Goal: Information Seeking & Learning: Learn about a topic

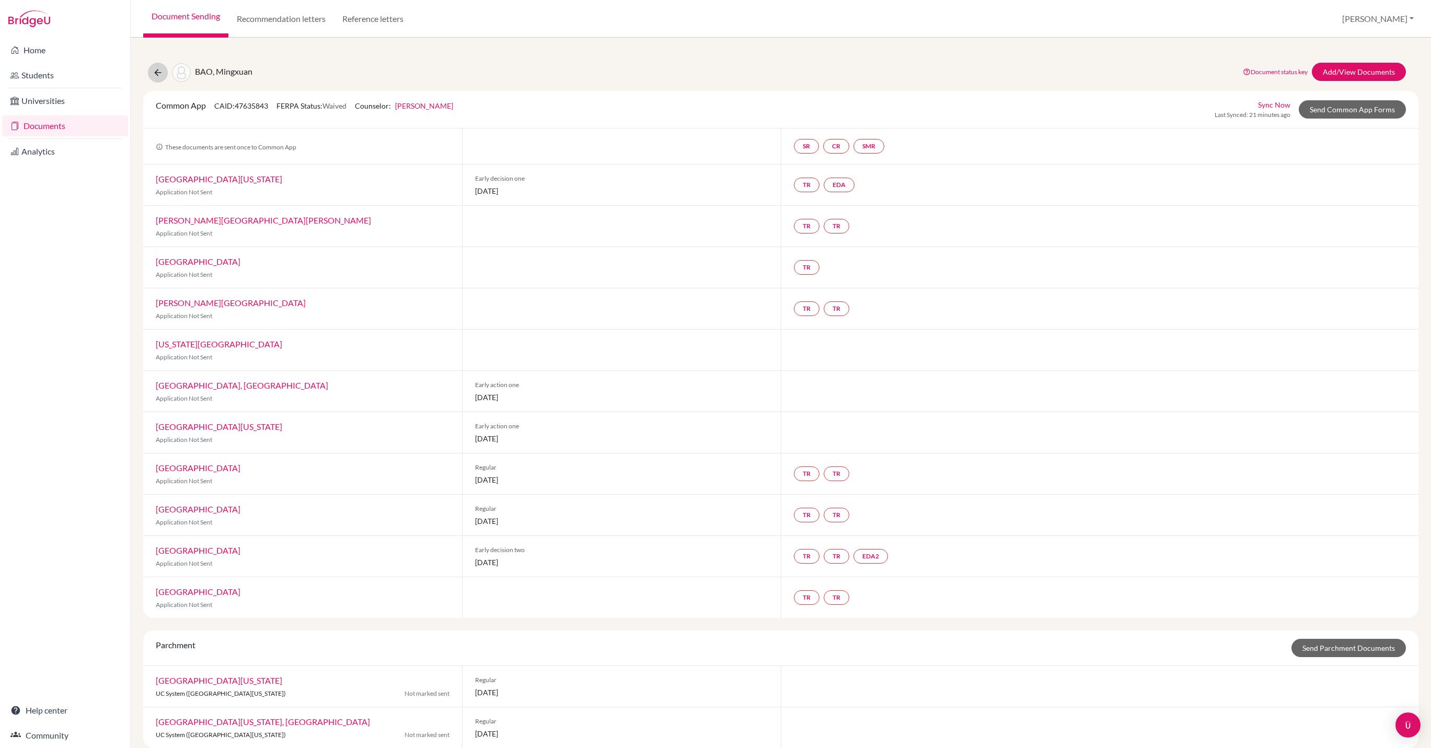
click at [155, 73] on button at bounding box center [158, 73] width 20 height 20
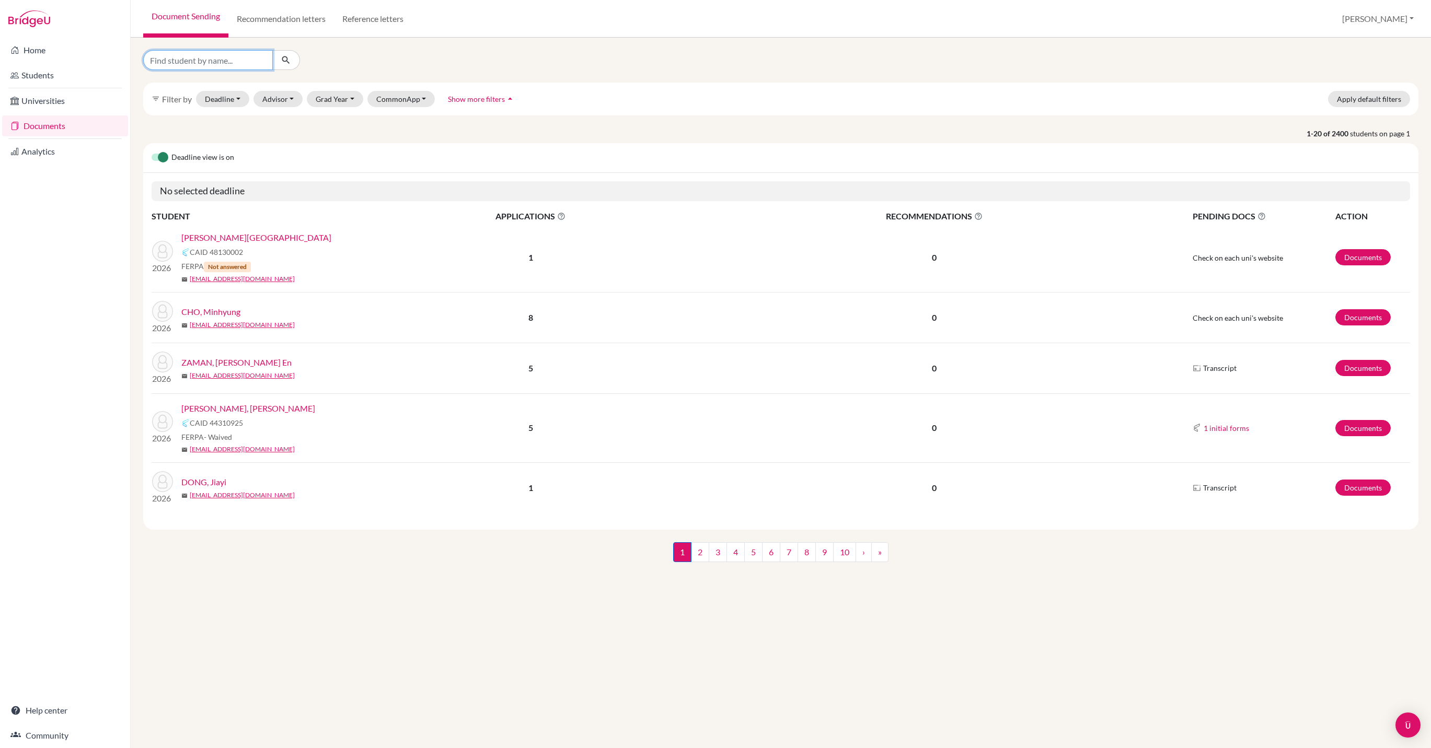
click at [201, 63] on input "Find student by name..." at bounding box center [208, 60] width 130 height 20
type input "[PERSON_NAME]"
click at [286, 63] on button "submit" at bounding box center [286, 60] width 28 height 20
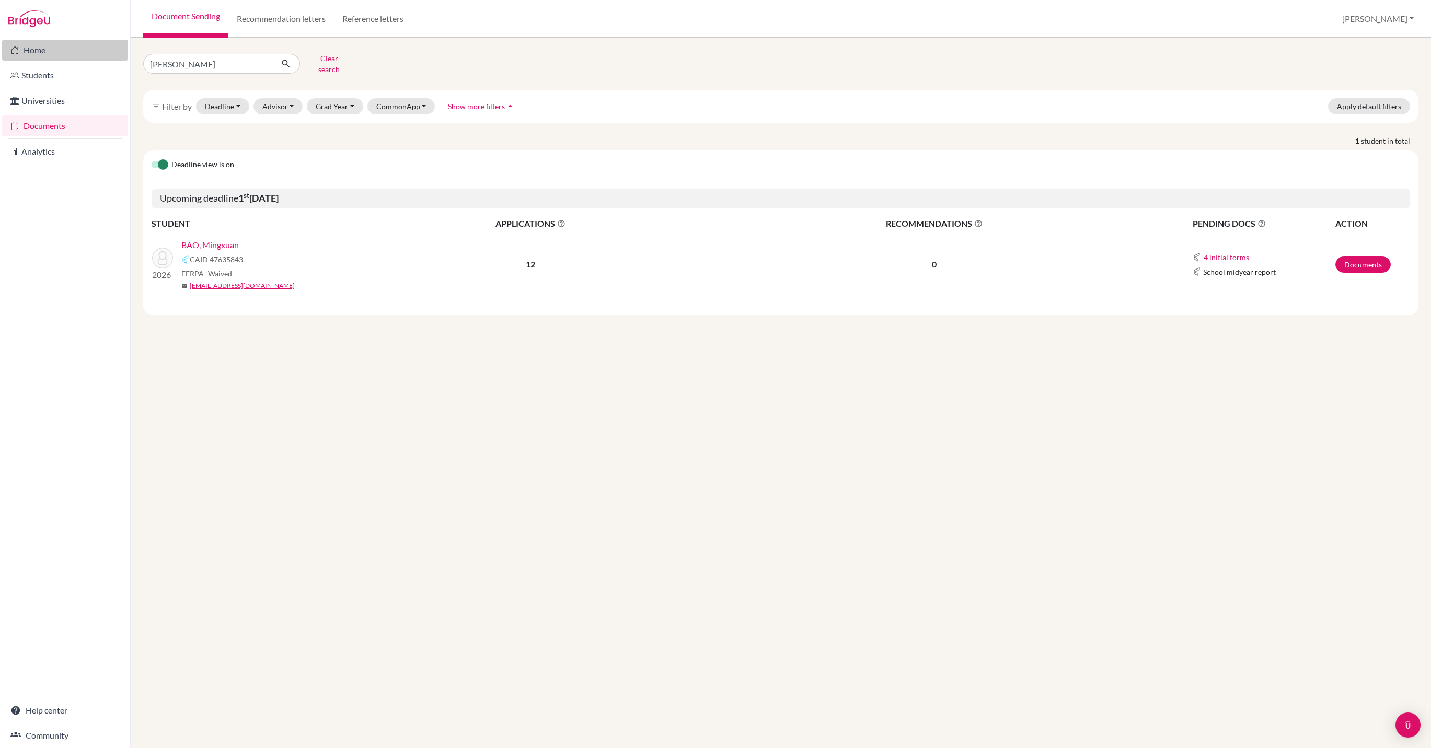
click at [45, 43] on link "Home" at bounding box center [65, 50] width 126 height 21
click at [215, 69] on input "[PERSON_NAME]" at bounding box center [208, 64] width 130 height 20
type input "b"
click at [286, 68] on button "submit" at bounding box center [286, 64] width 28 height 20
click at [241, 113] on button "Deadline - Select a date range Or double click for a single date selection Toda…" at bounding box center [222, 106] width 53 height 16
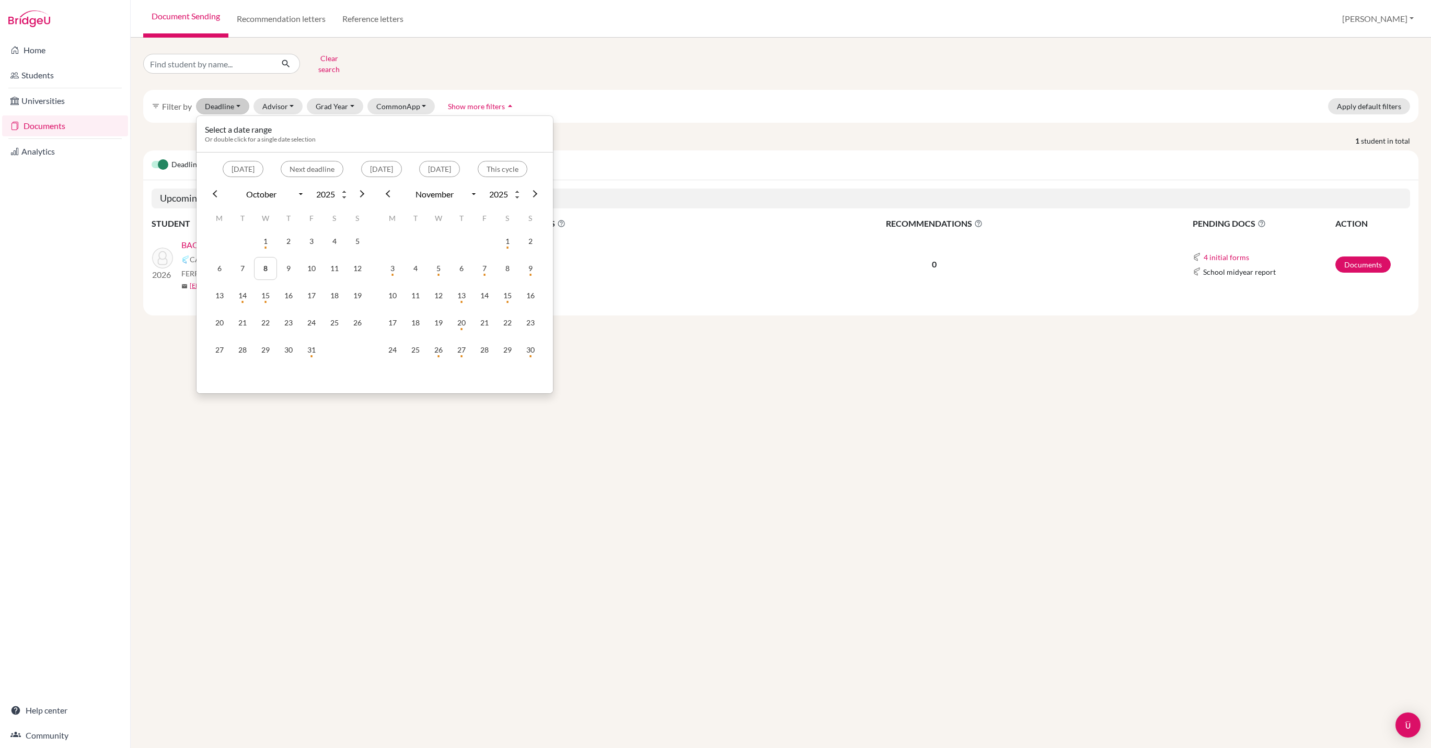
click at [679, 123] on div "filter_list Filter by Deadline - Select a date range Or double click for a sing…" at bounding box center [780, 106] width 1275 height 33
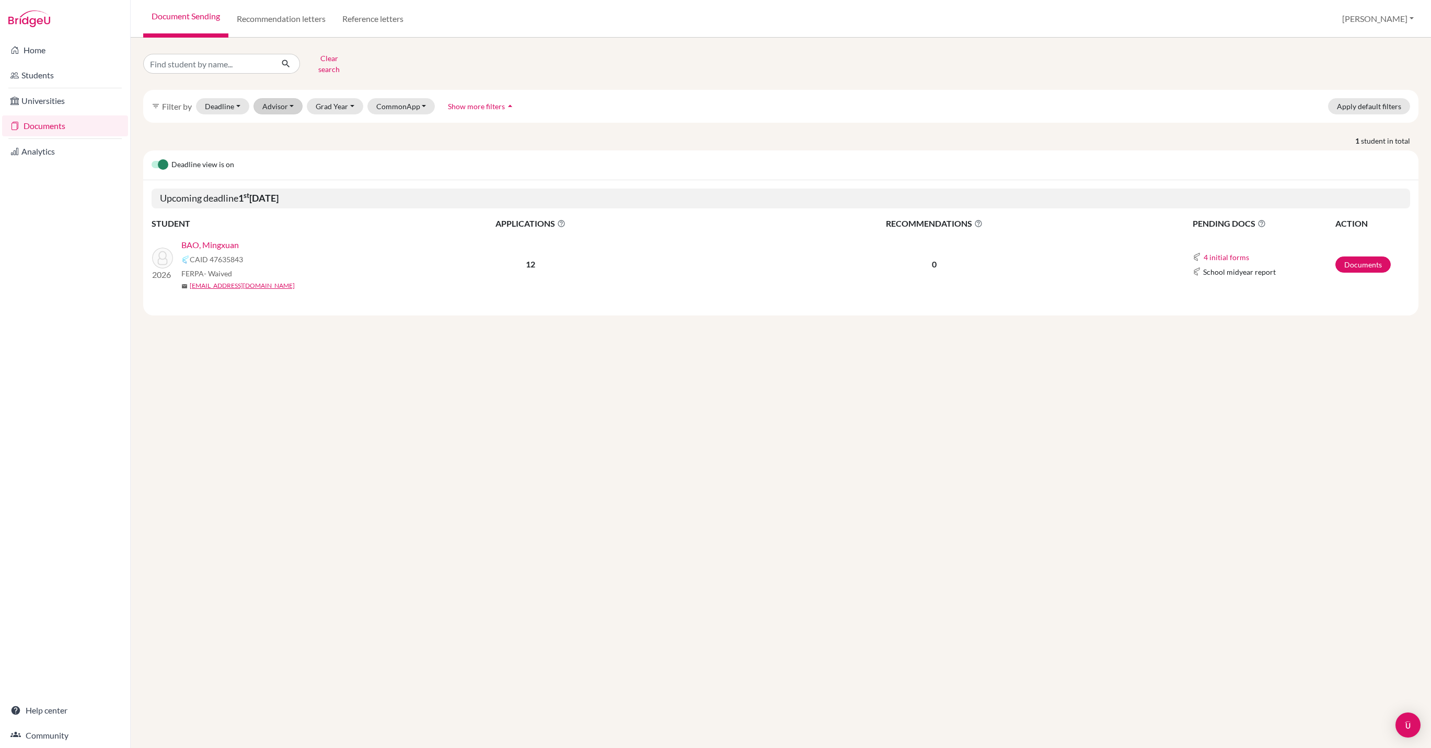
click at [300, 114] on button "Advisor" at bounding box center [279, 106] width 50 height 16
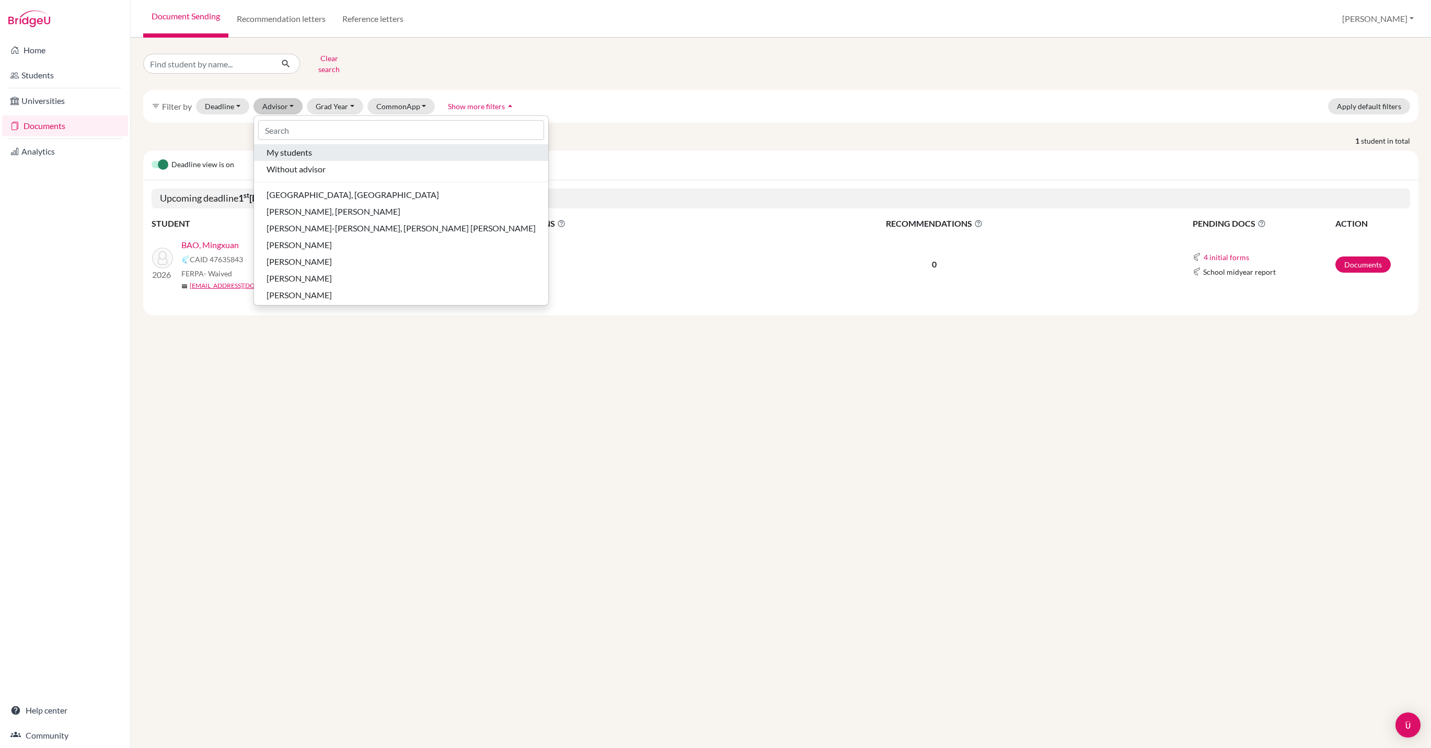
click at [306, 159] on span "My students" at bounding box center [289, 152] width 45 height 13
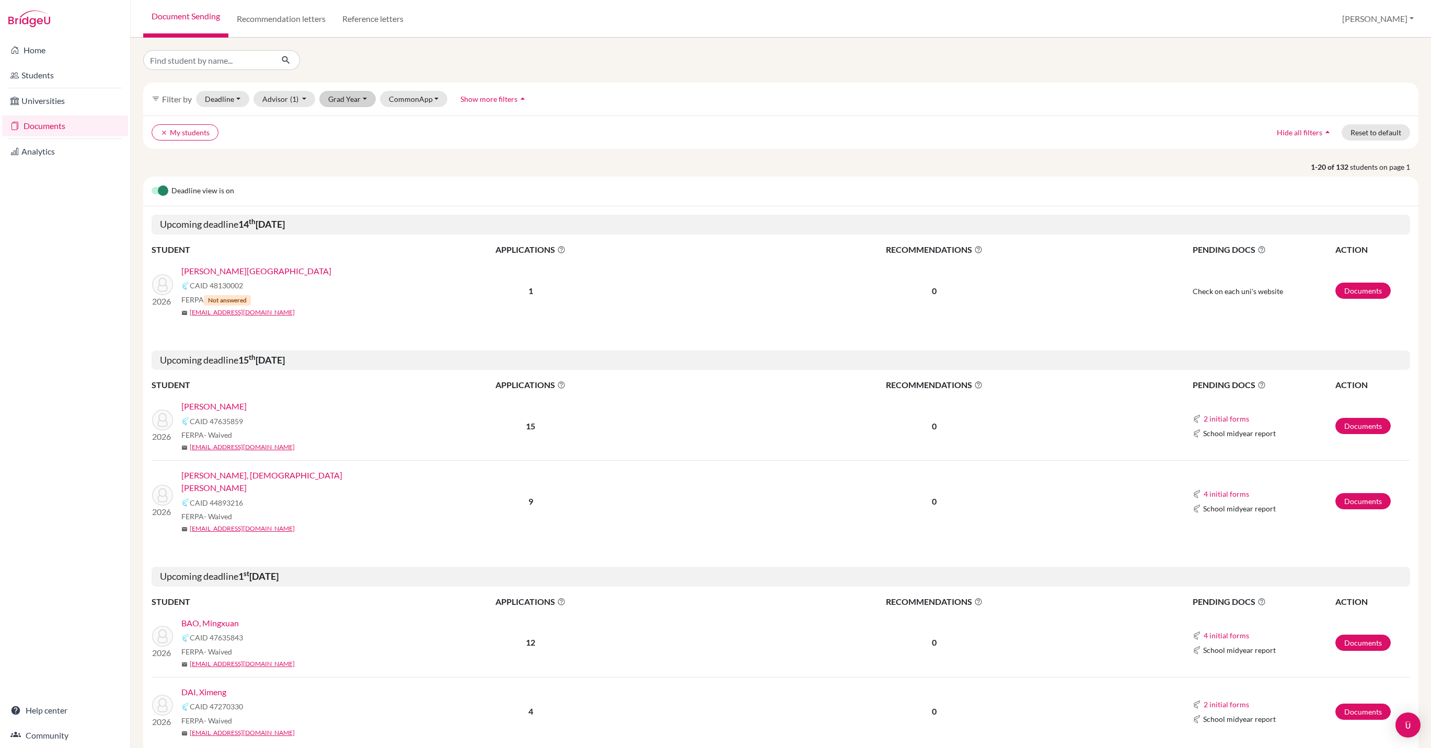
click at [376, 107] on button "Grad Year" at bounding box center [347, 99] width 56 height 16
click at [351, 178] on span "2026" at bounding box center [341, 171] width 19 height 13
click at [303, 107] on button "Advisor (1)" at bounding box center [285, 99] width 62 height 16
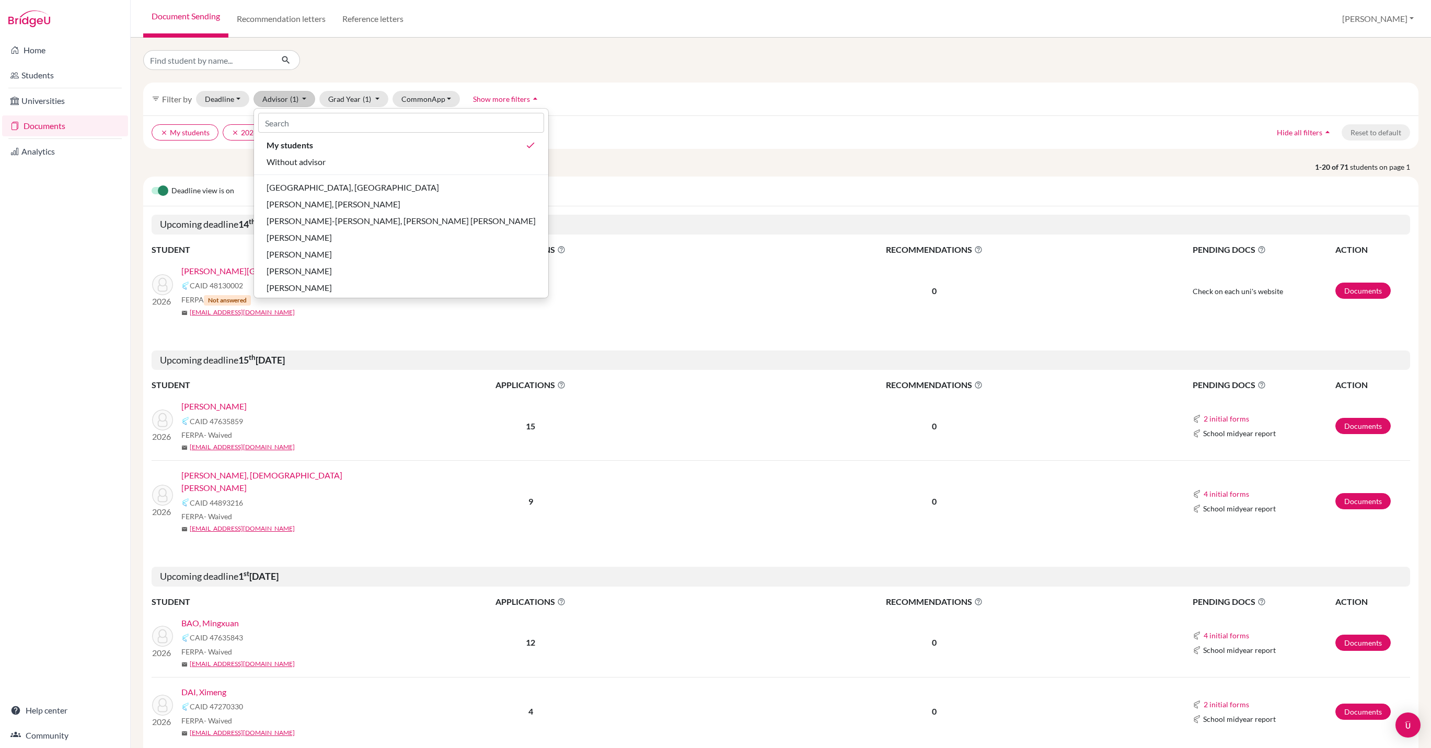
click at [507, 172] on p "1-20 of 71 students on page 1" at bounding box center [780, 167] width 1291 height 11
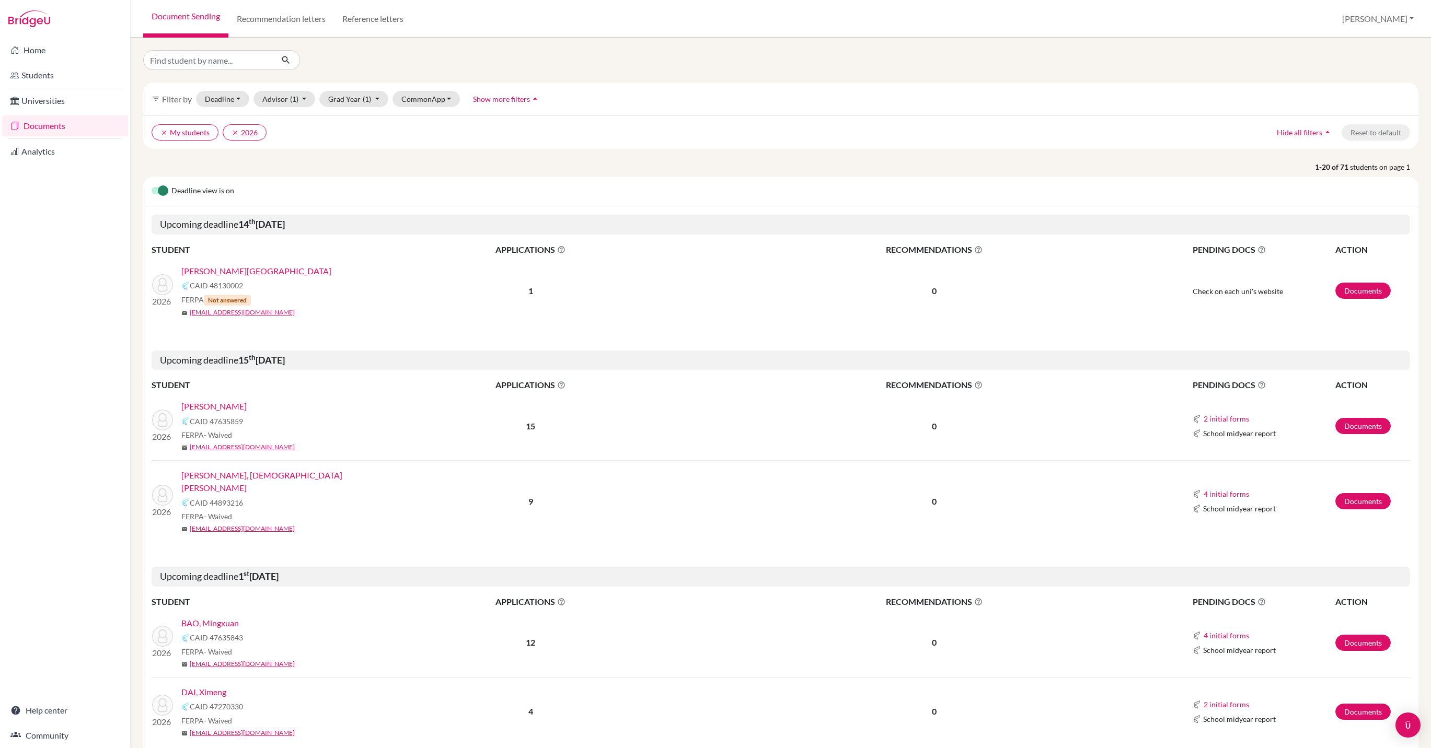
click at [221, 278] on link "[PERSON_NAME][GEOGRAPHIC_DATA]" at bounding box center [256, 271] width 150 height 13
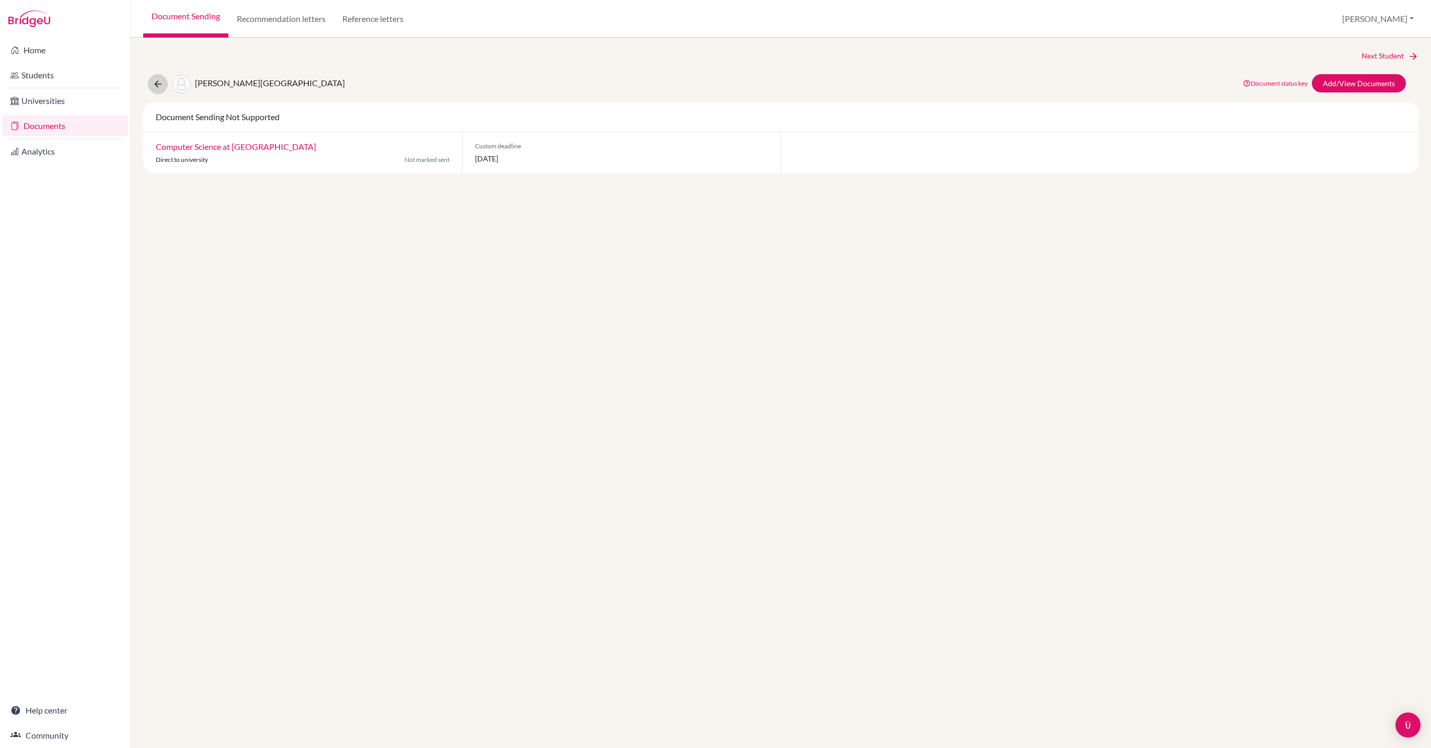
click at [161, 85] on icon at bounding box center [158, 84] width 10 height 10
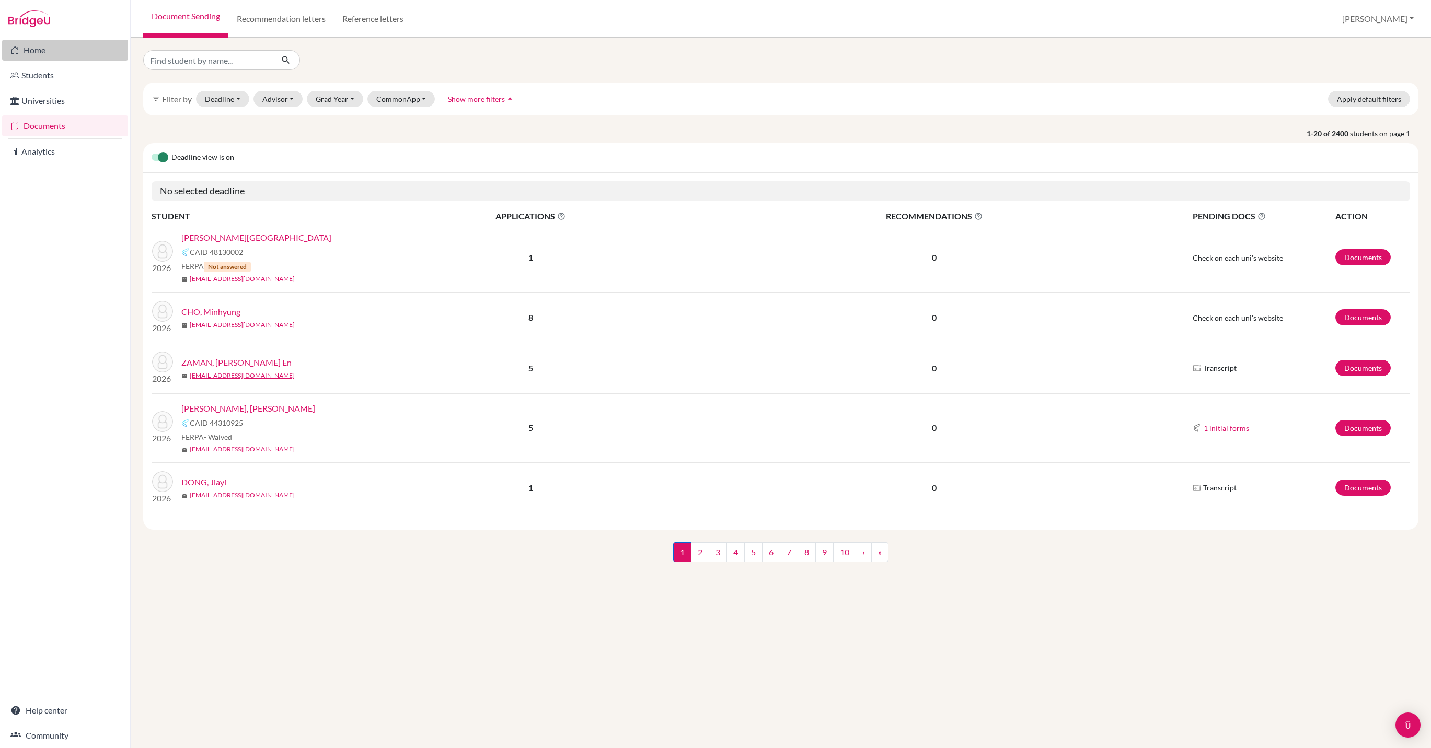
click at [39, 50] on link "Home" at bounding box center [65, 50] width 126 height 21
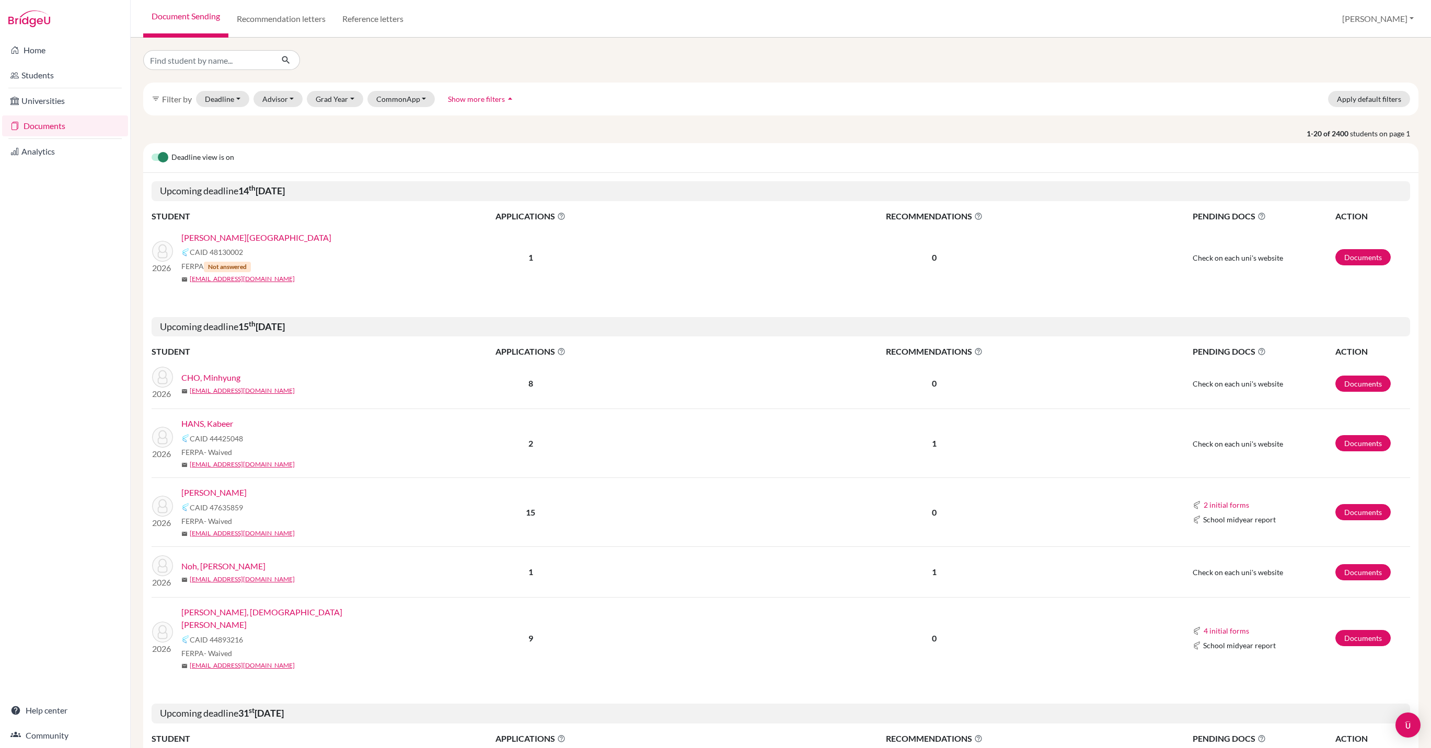
select select "10"
select select "11"
click at [241, 107] on button "Deadline - Select a date range Or double click for a single date selection Toda…" at bounding box center [222, 99] width 53 height 16
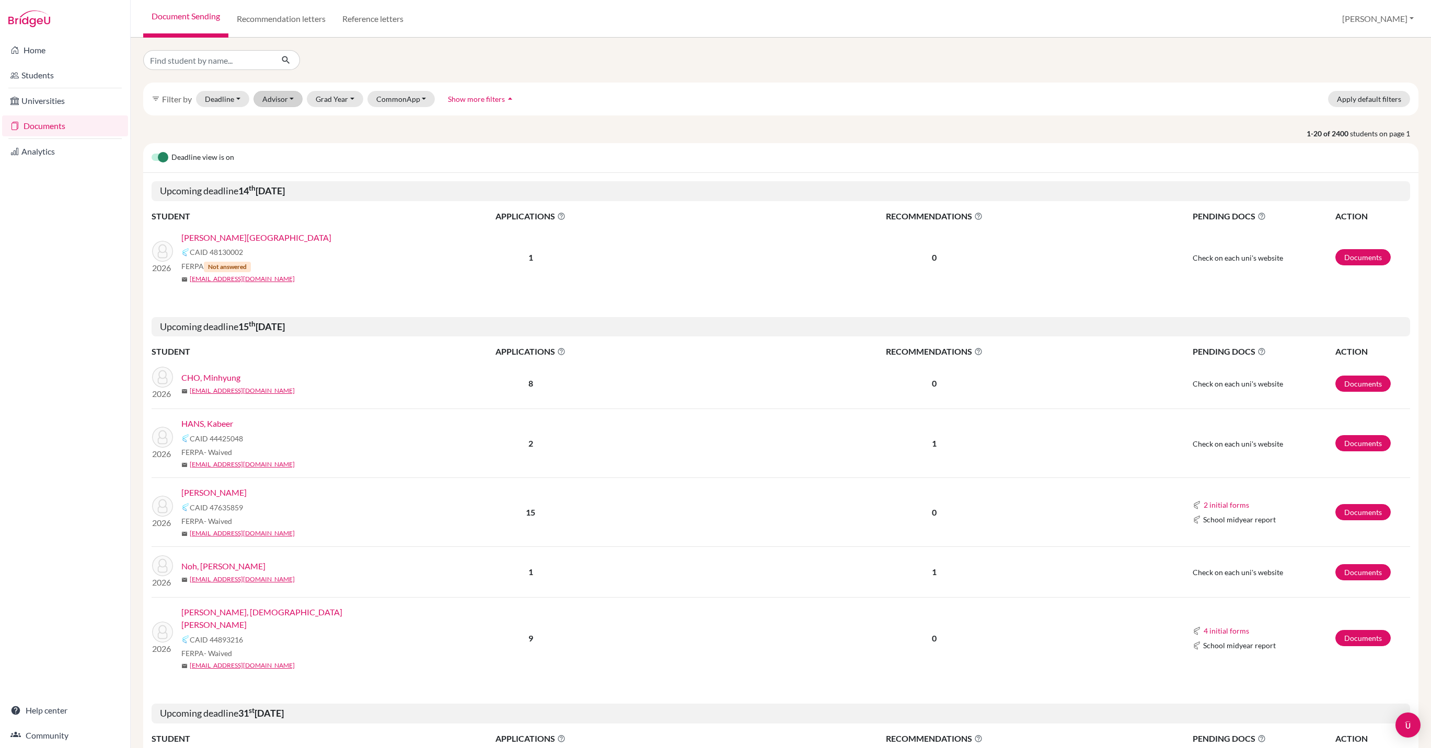
click at [303, 107] on button "Advisor" at bounding box center [279, 99] width 50 height 16
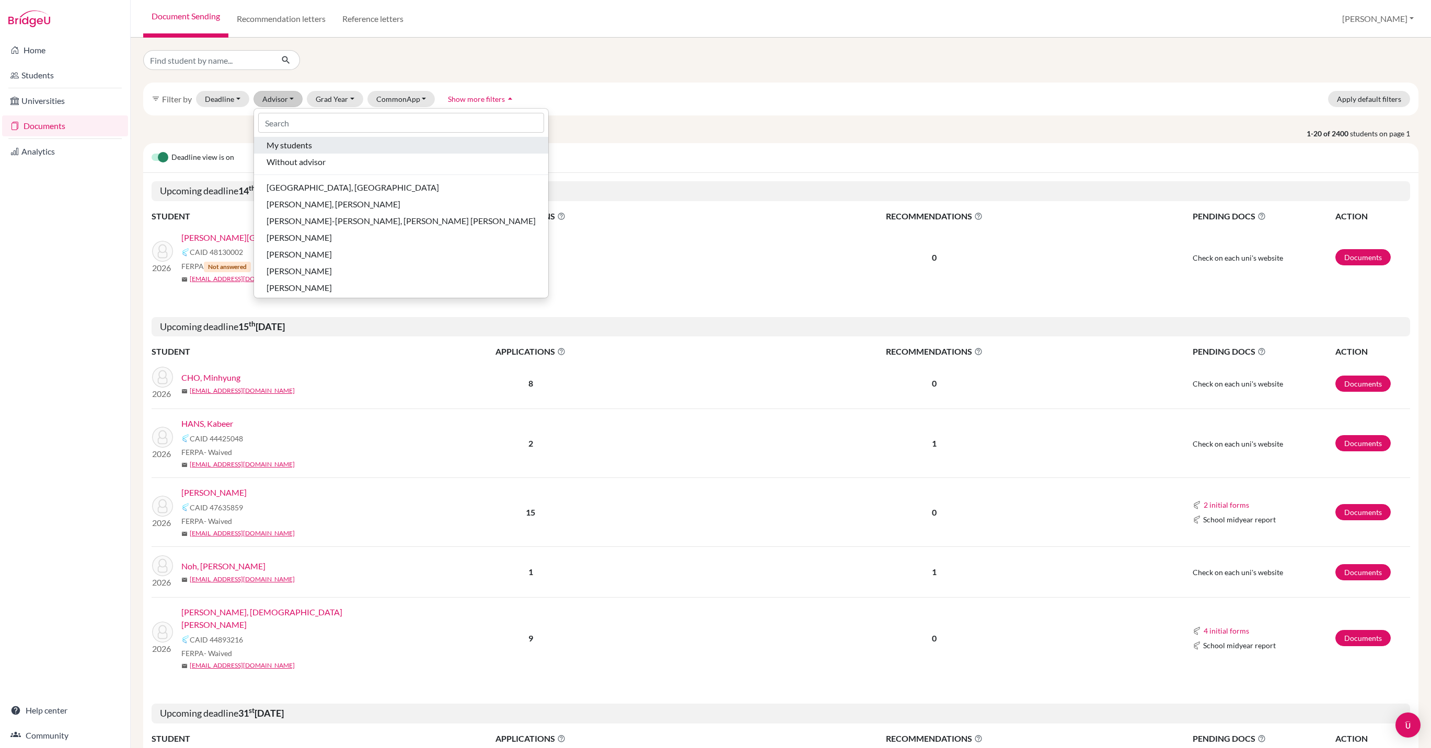
click at [312, 152] on span "My students" at bounding box center [289, 145] width 45 height 13
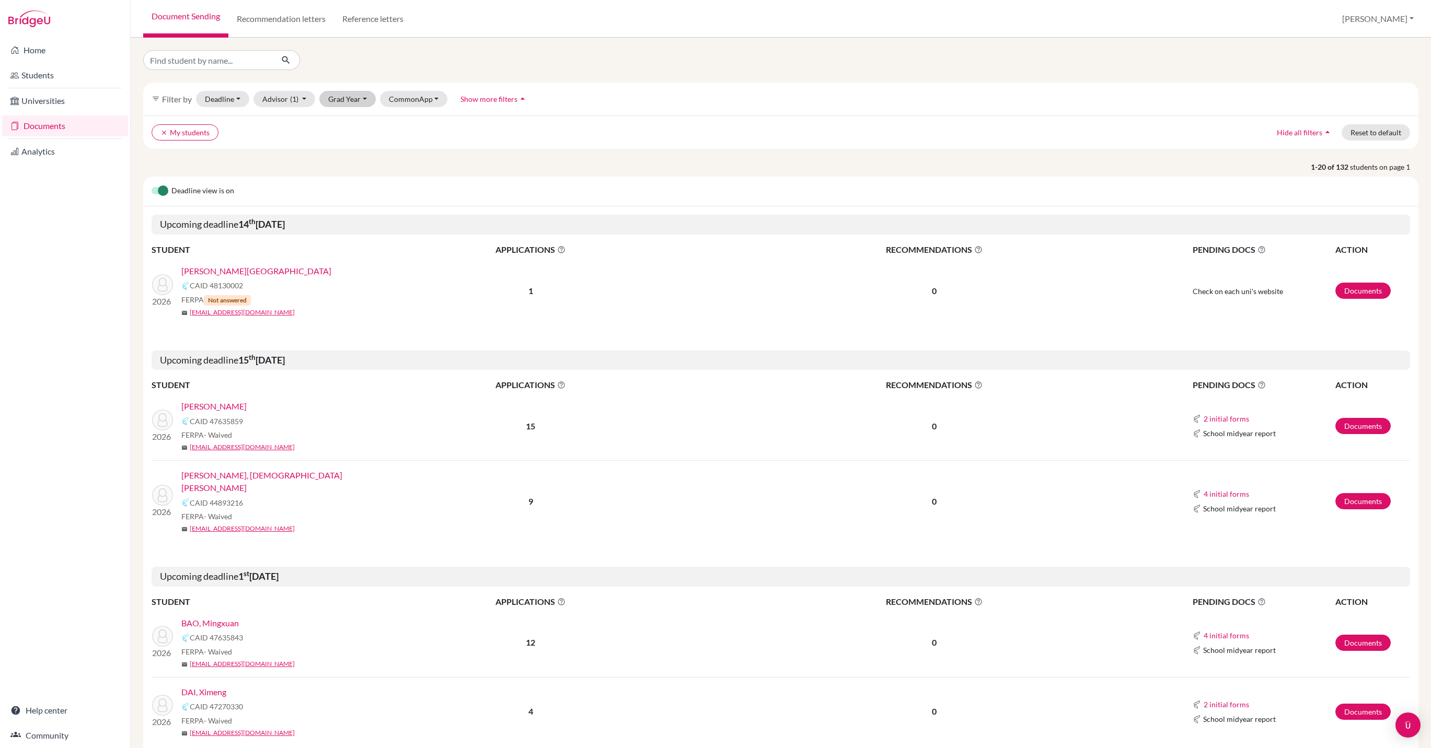
click at [376, 103] on button "Grad Year" at bounding box center [347, 99] width 56 height 16
click at [351, 178] on span "2026" at bounding box center [341, 171] width 19 height 13
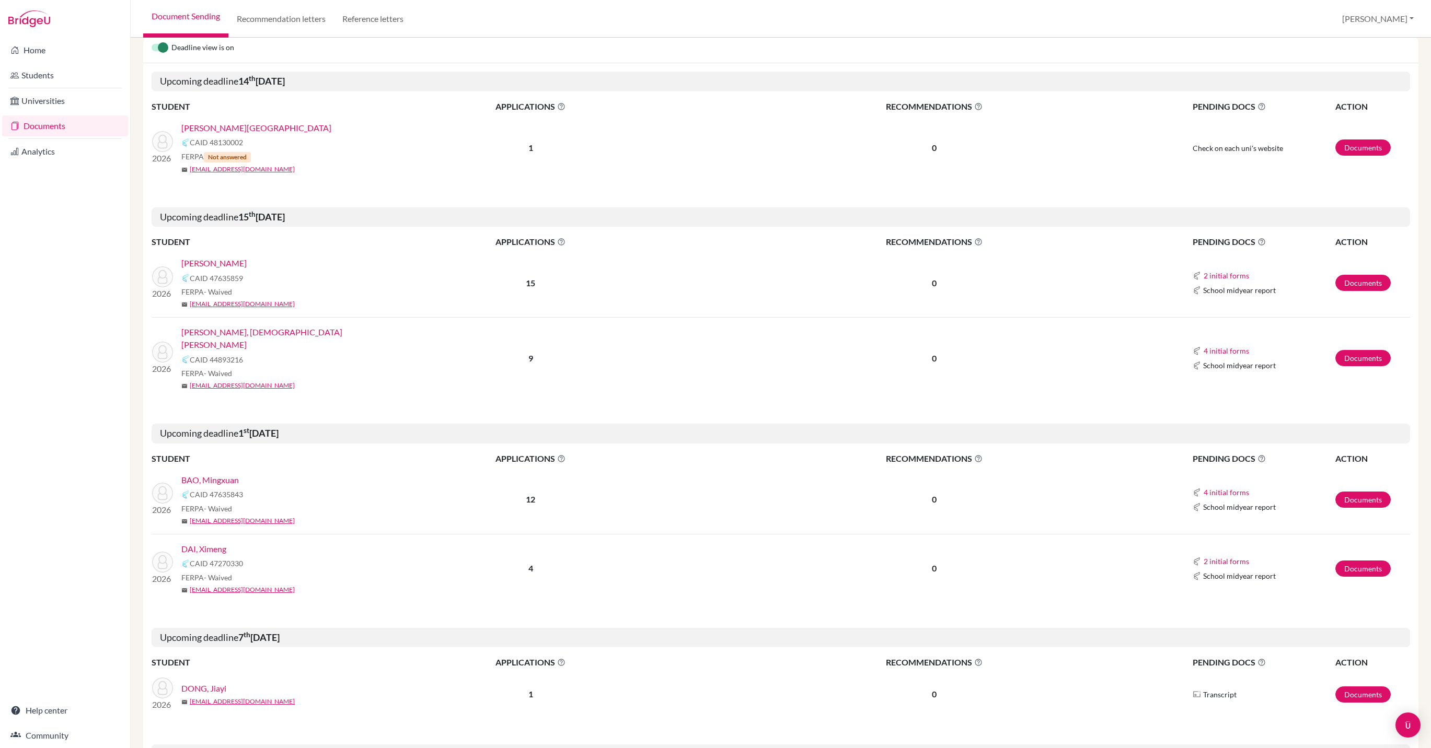
scroll to position [116, 0]
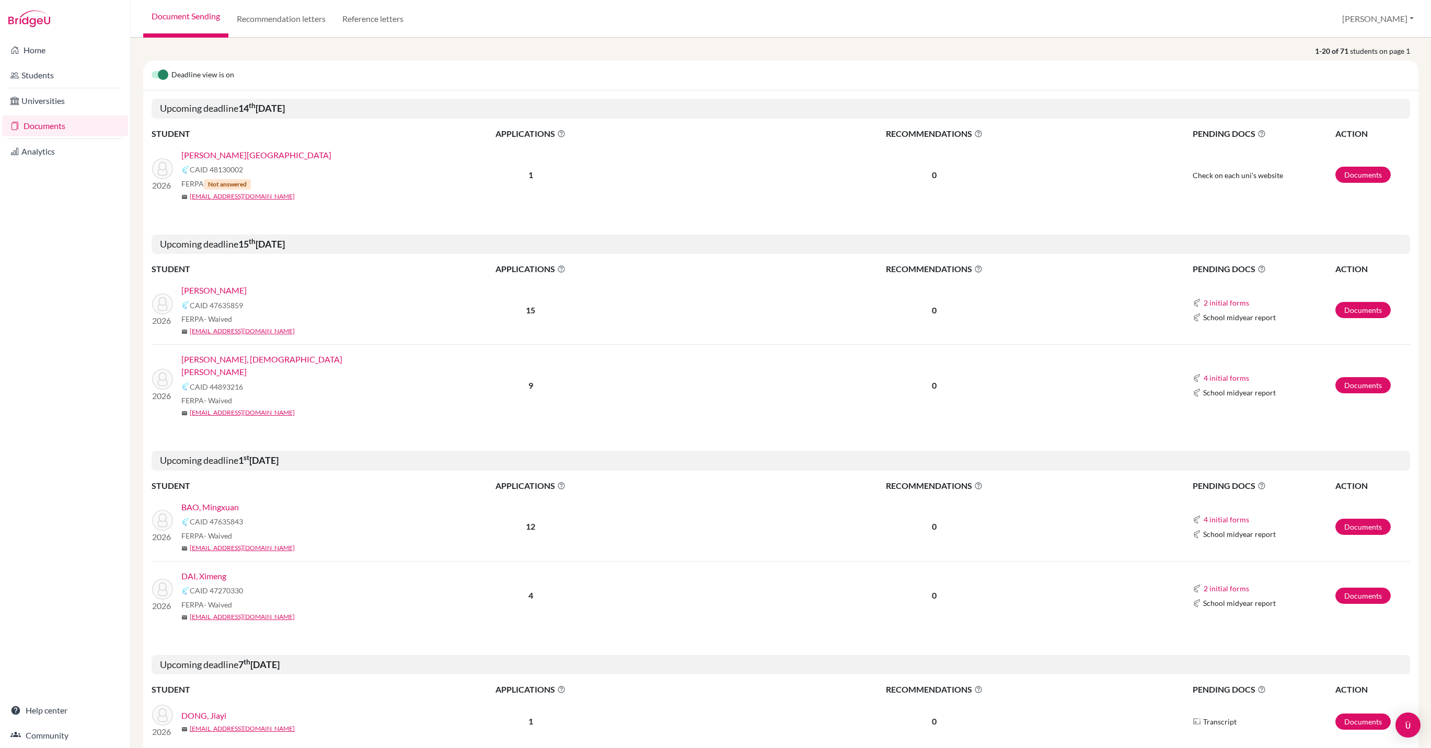
click at [220, 162] on link "[PERSON_NAME][GEOGRAPHIC_DATA]" at bounding box center [256, 155] width 150 height 13
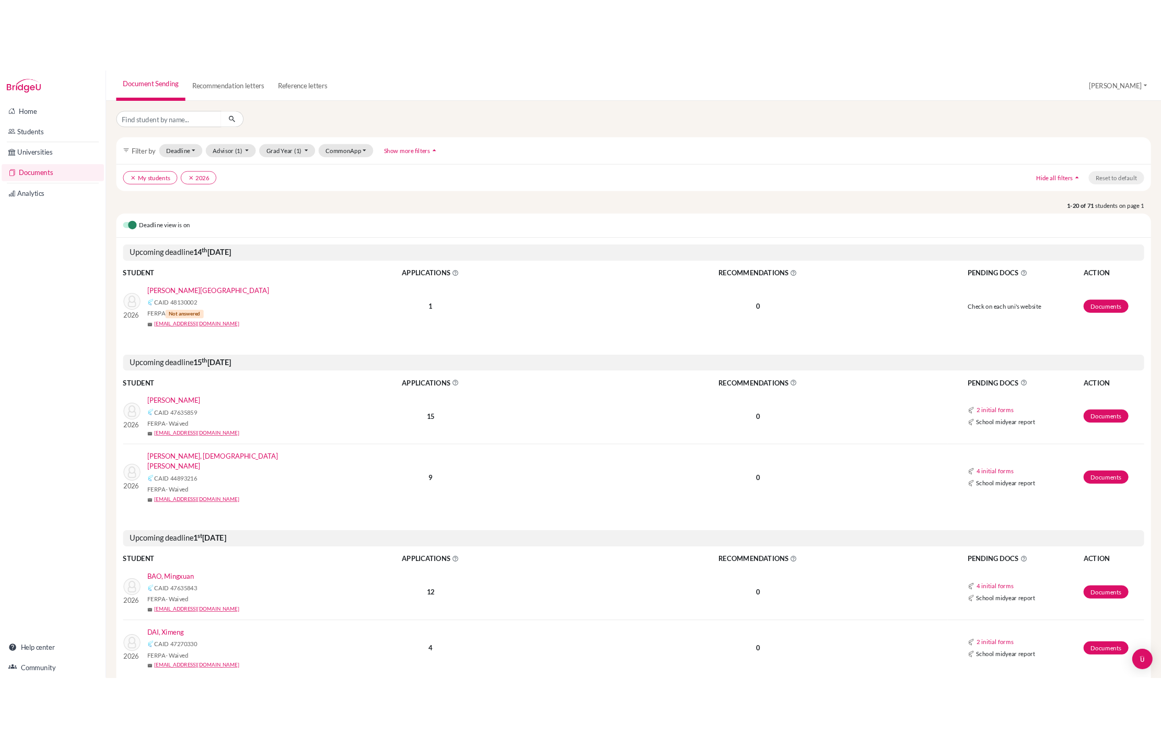
scroll to position [0, 0]
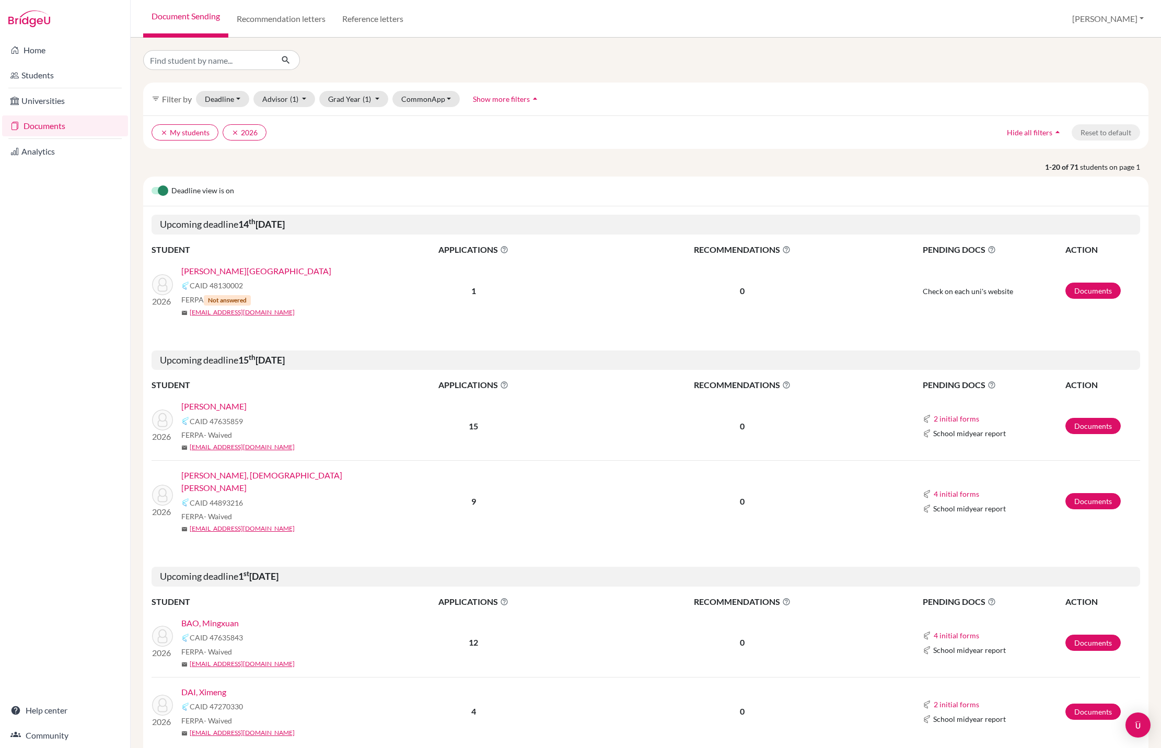
click at [222, 278] on link "[PERSON_NAME][GEOGRAPHIC_DATA]" at bounding box center [256, 271] width 150 height 13
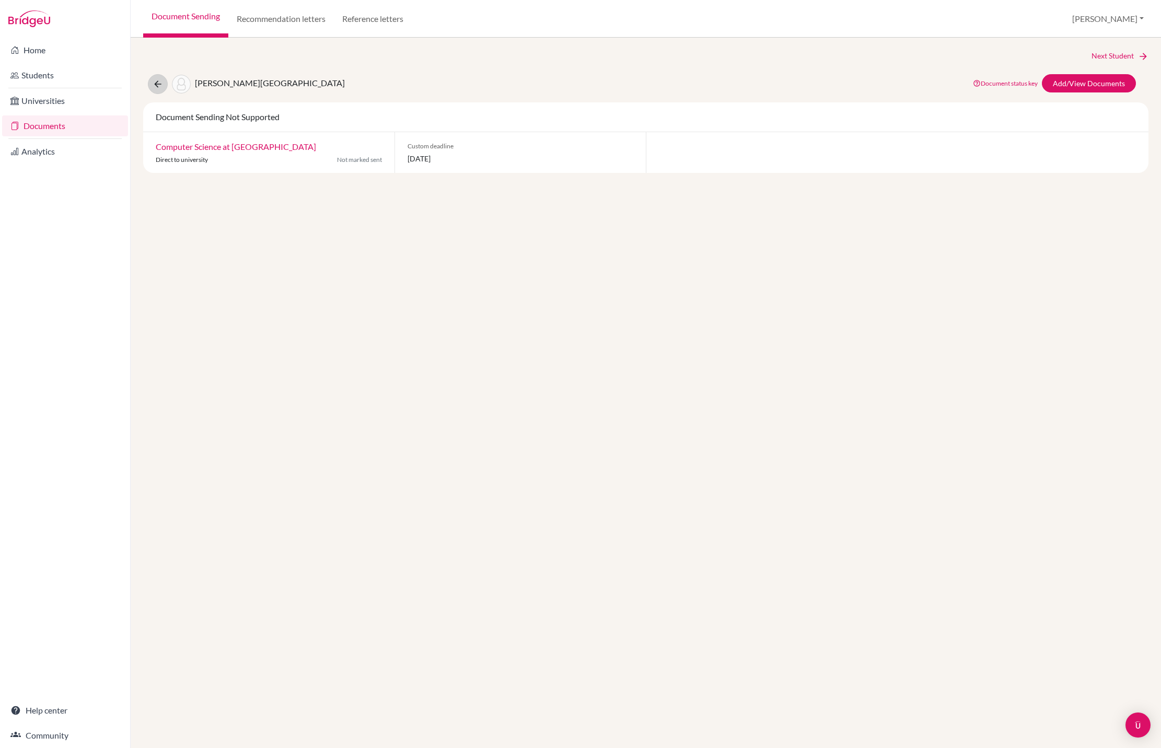
click at [154, 91] on button at bounding box center [158, 84] width 20 height 20
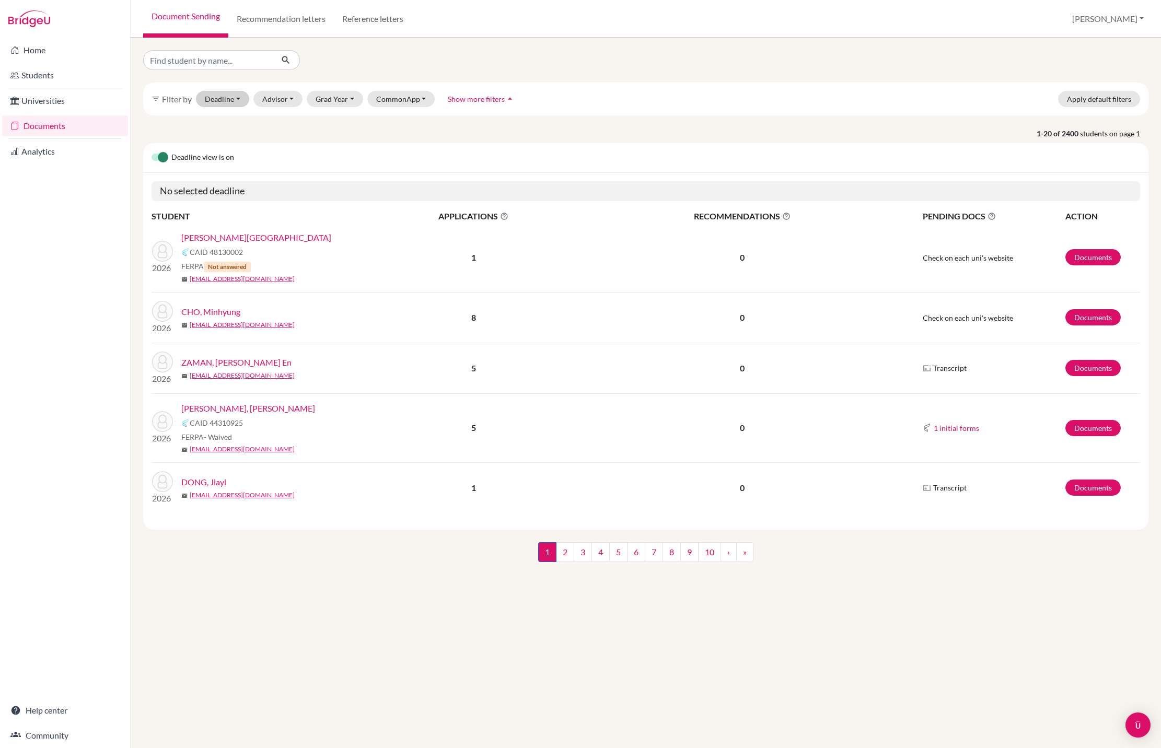
click at [240, 101] on button "Deadline - Select a date range Or double click for a single date selection Toda…" at bounding box center [222, 99] width 53 height 16
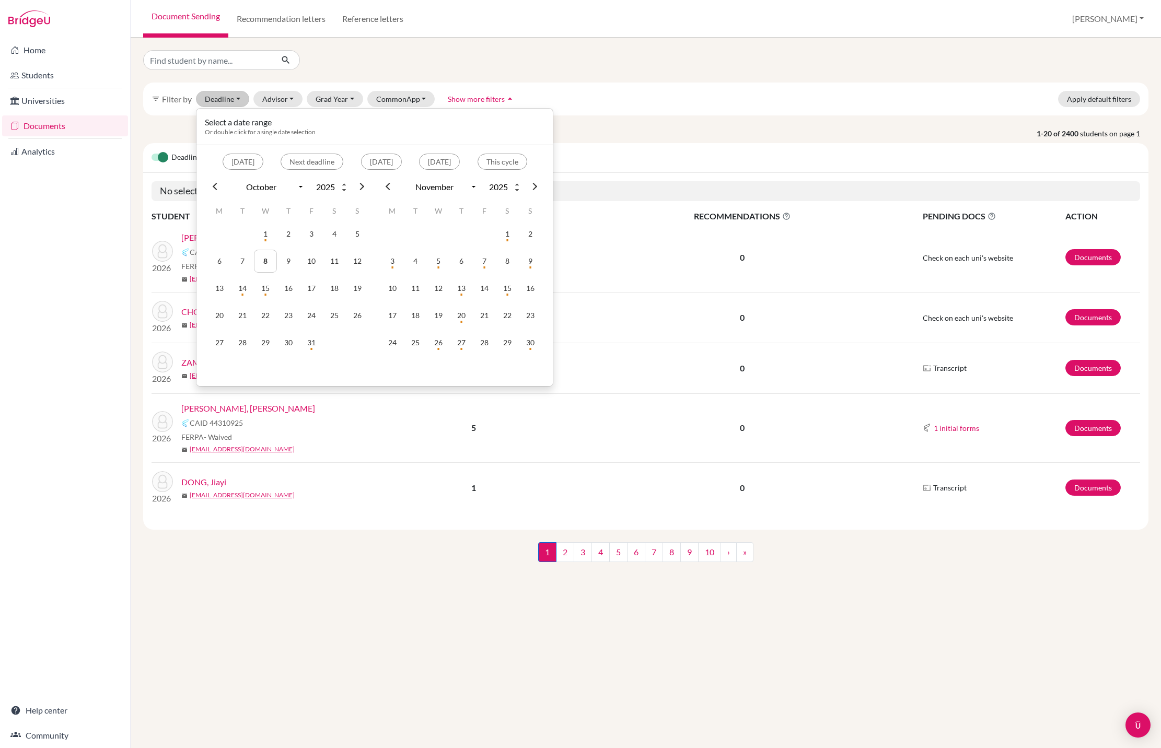
click at [709, 158] on div "1-20 of 2400 students on page 1 Deadline view is on No selected deadline STUDEN…" at bounding box center [645, 329] width 1021 height 402
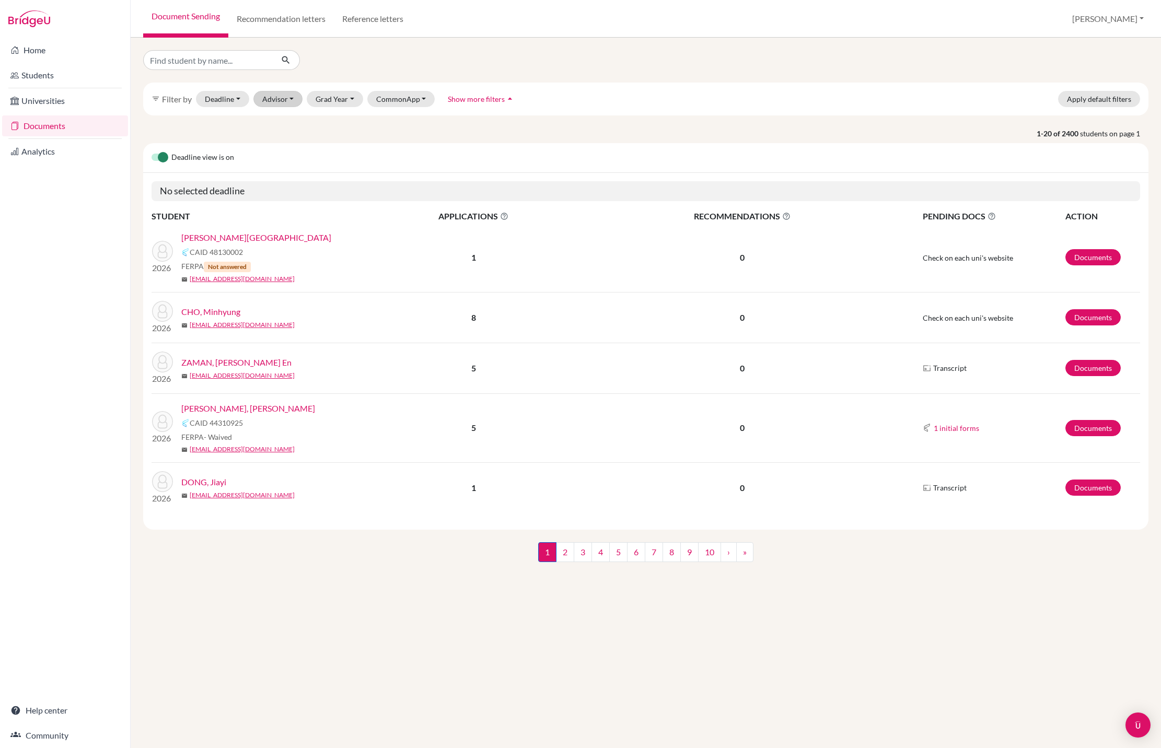
click at [303, 107] on button "Advisor" at bounding box center [279, 99] width 50 height 16
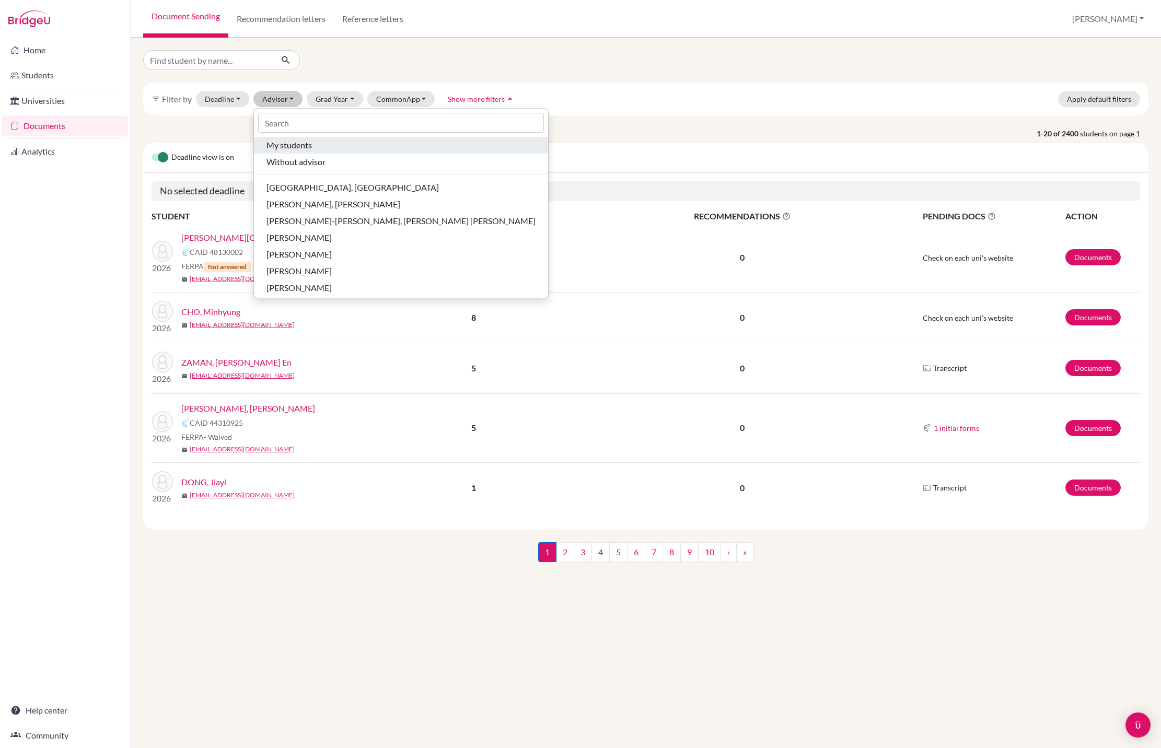
click at [312, 152] on span "My students" at bounding box center [289, 145] width 45 height 13
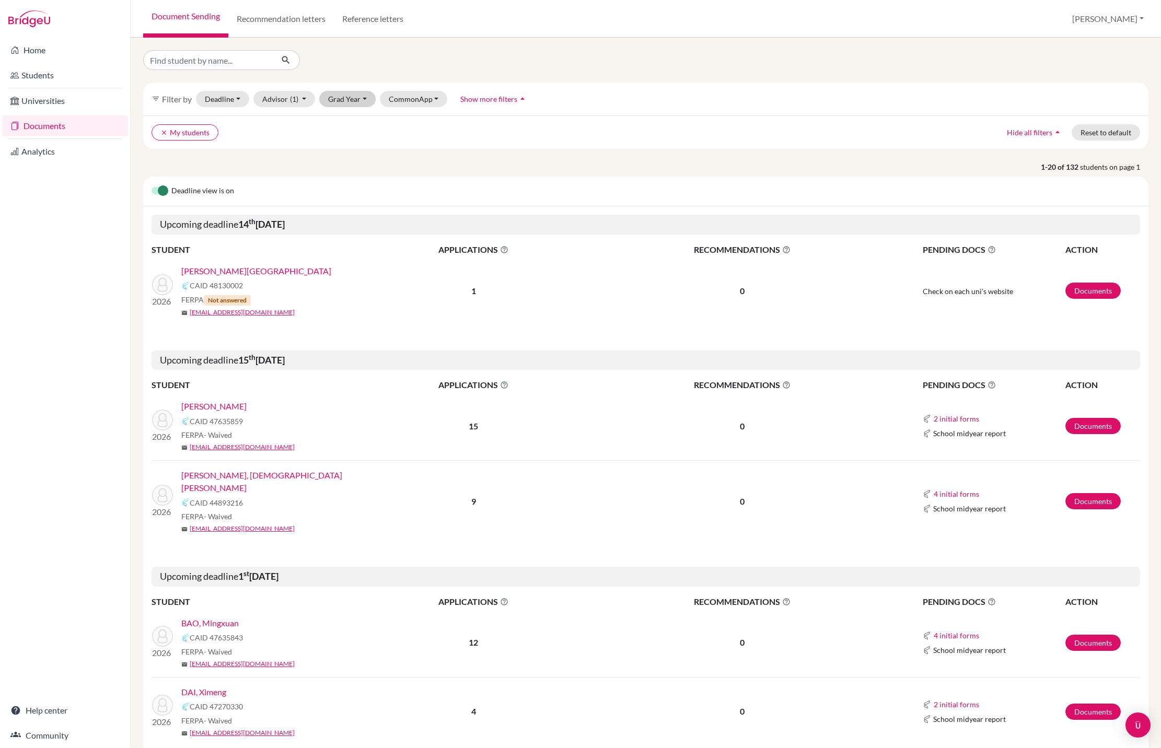
click at [376, 107] on button "Grad Year" at bounding box center [347, 99] width 56 height 16
click at [351, 178] on span "2026" at bounding box center [341, 171] width 19 height 13
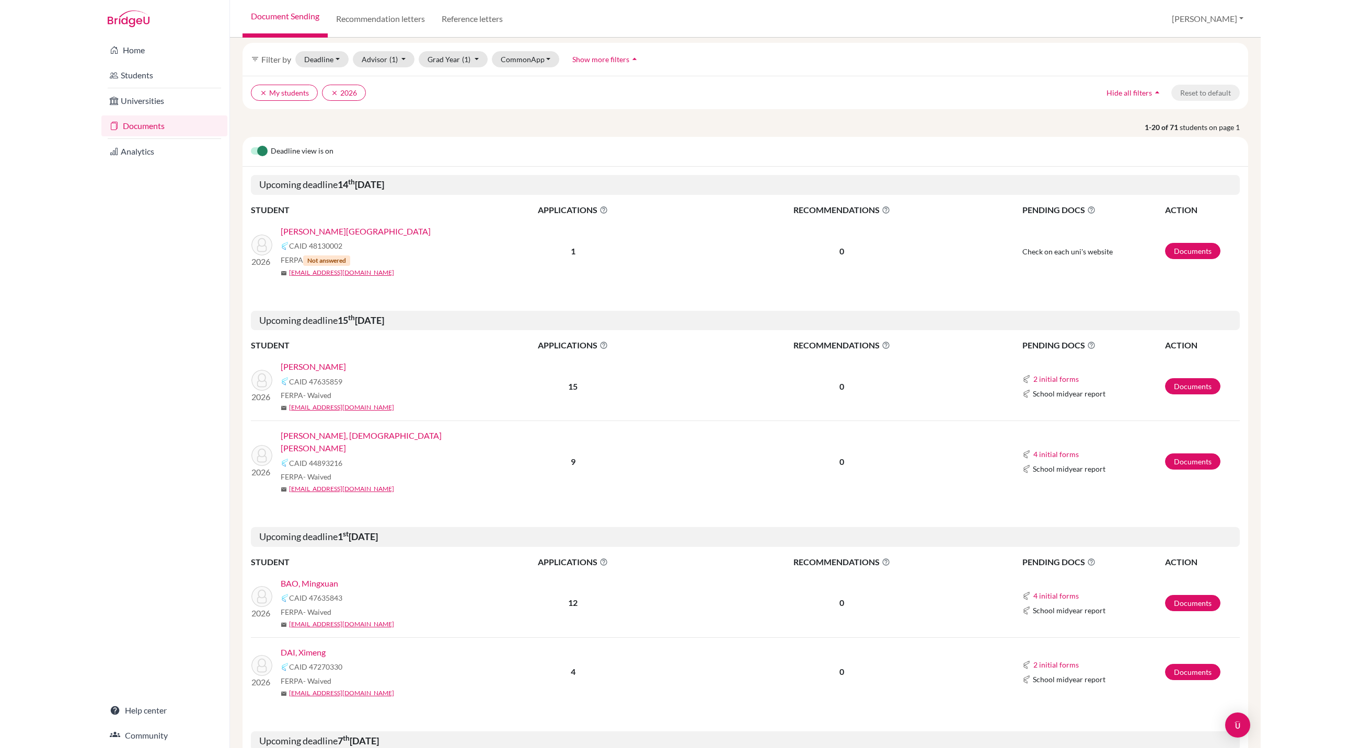
scroll to position [28, 0]
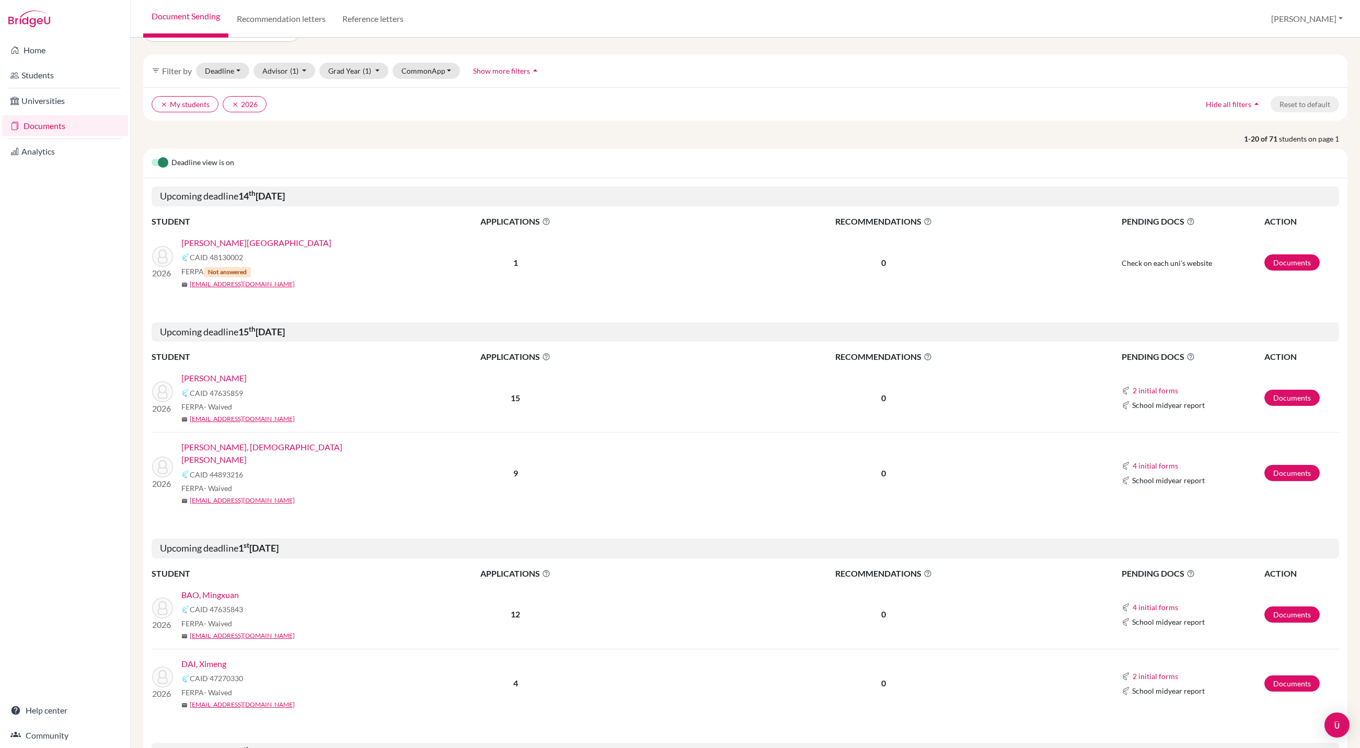
click at [207, 249] on link "[PERSON_NAME][GEOGRAPHIC_DATA]" at bounding box center [256, 243] width 150 height 13
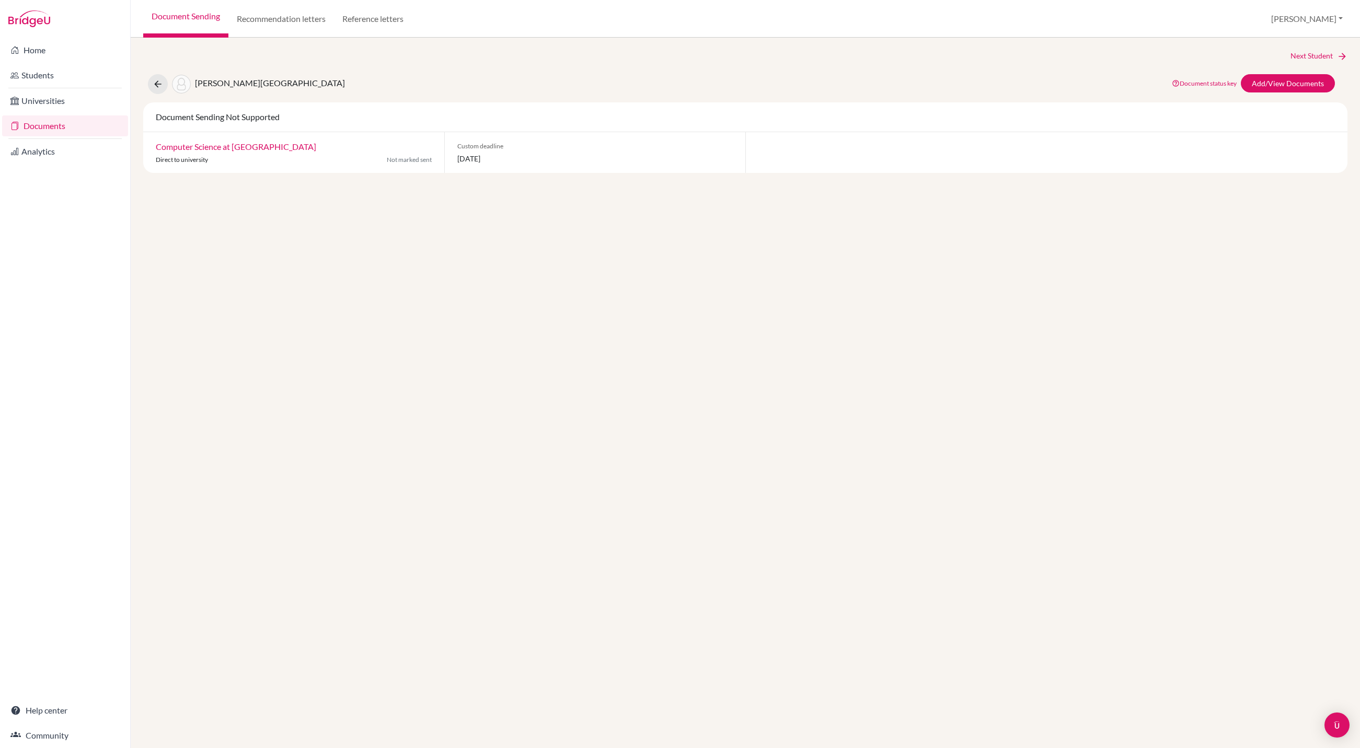
click at [225, 152] on link "Computer Science at Hong Kong University of Science and Technology" at bounding box center [236, 147] width 160 height 10
click at [163, 89] on icon at bounding box center [158, 84] width 10 height 10
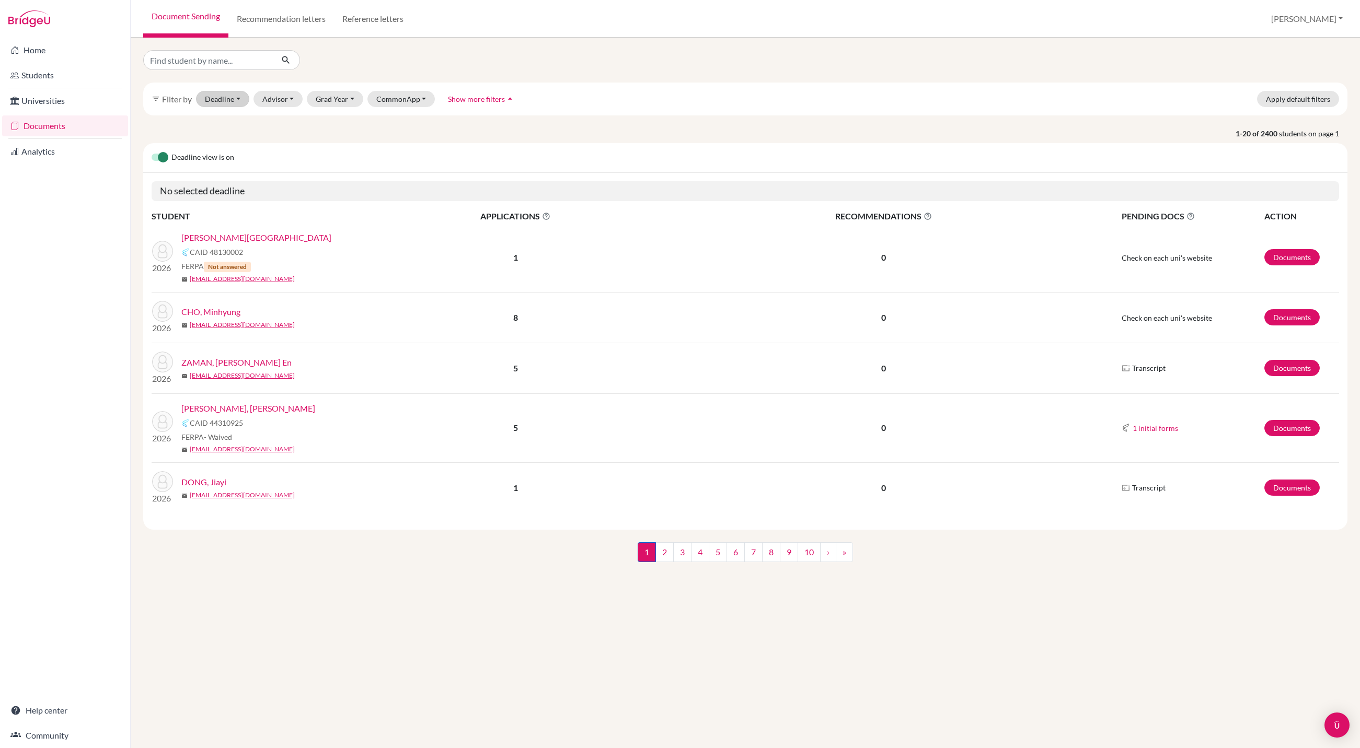
click at [236, 107] on button "Deadline - Select a date range Or double click for a single date selection [DAT…" at bounding box center [222, 99] width 53 height 16
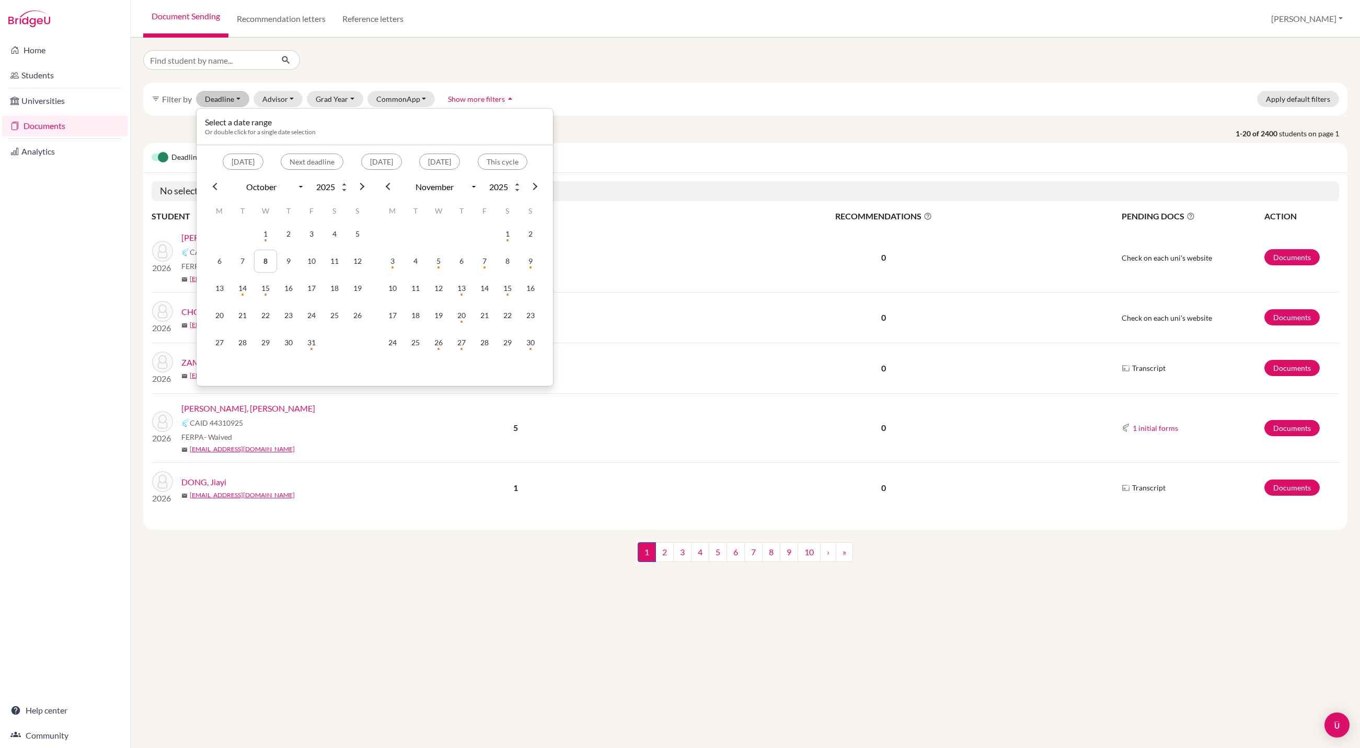
click at [665, 139] on p "1-20 of 2400 students on page 1" at bounding box center [745, 133] width 1220 height 11
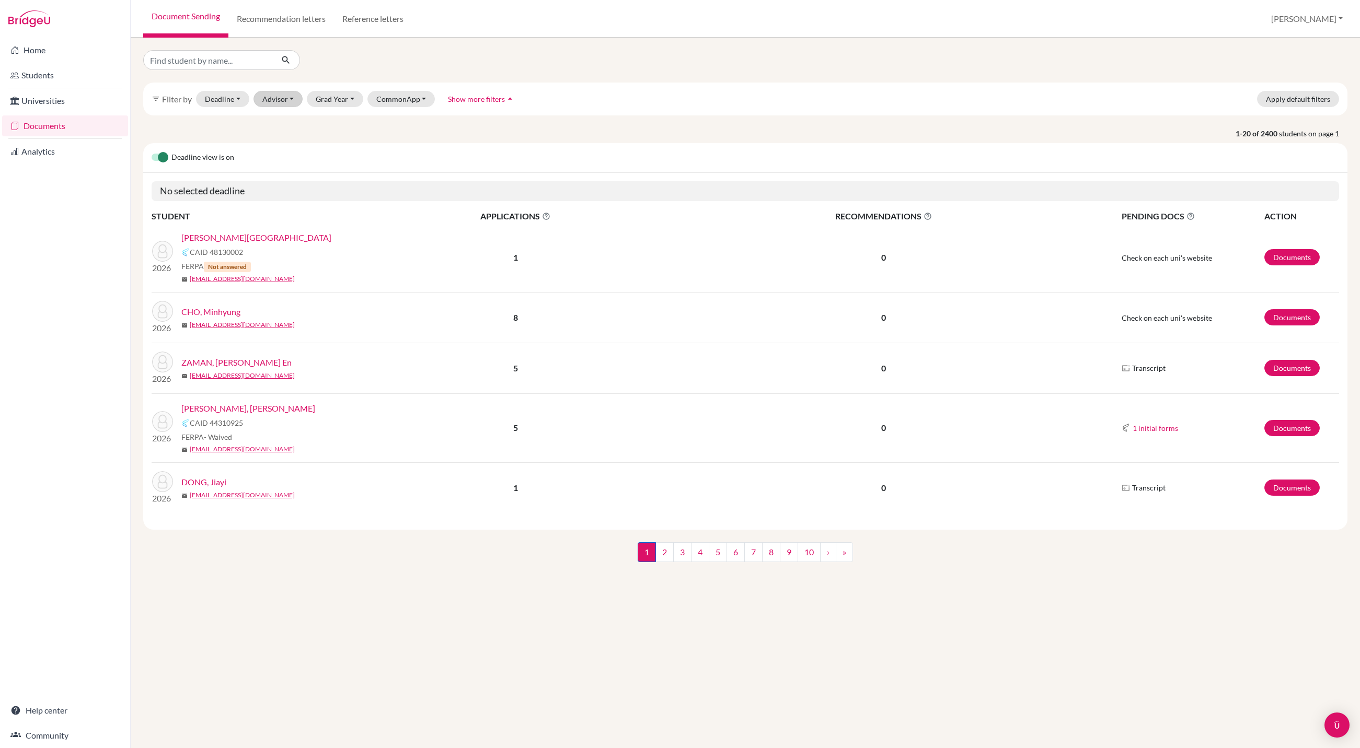
click at [303, 107] on button "Advisor" at bounding box center [279, 99] width 50 height 16
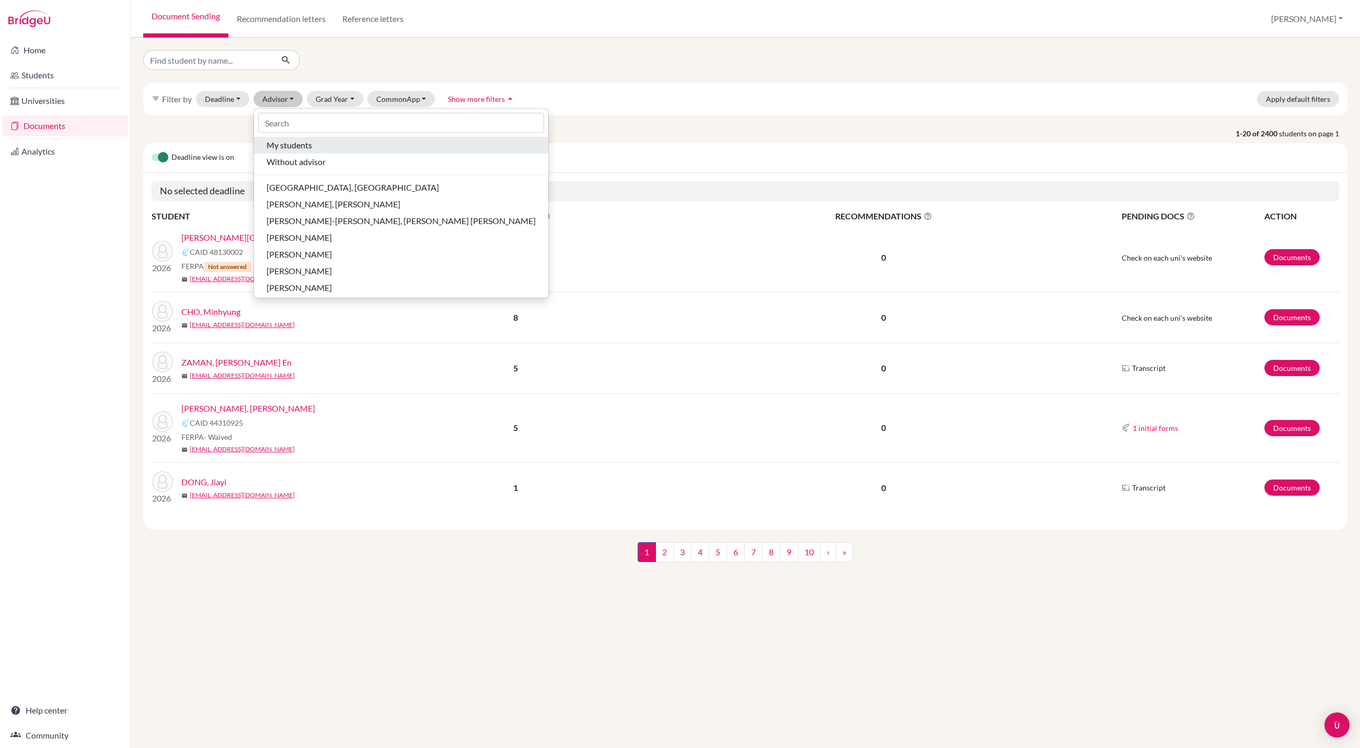
click at [305, 152] on span "My students" at bounding box center [289, 145] width 45 height 13
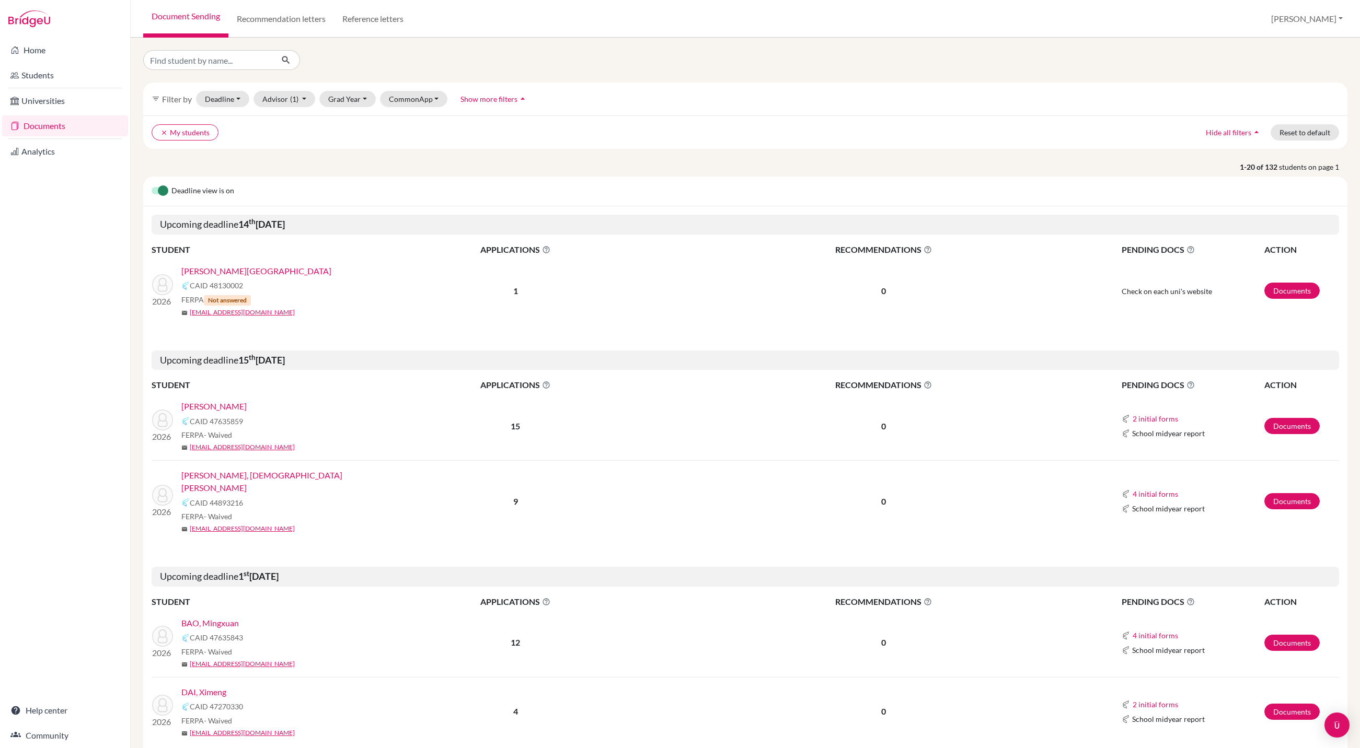
click at [229, 278] on link "[PERSON_NAME][GEOGRAPHIC_DATA]" at bounding box center [256, 271] width 150 height 13
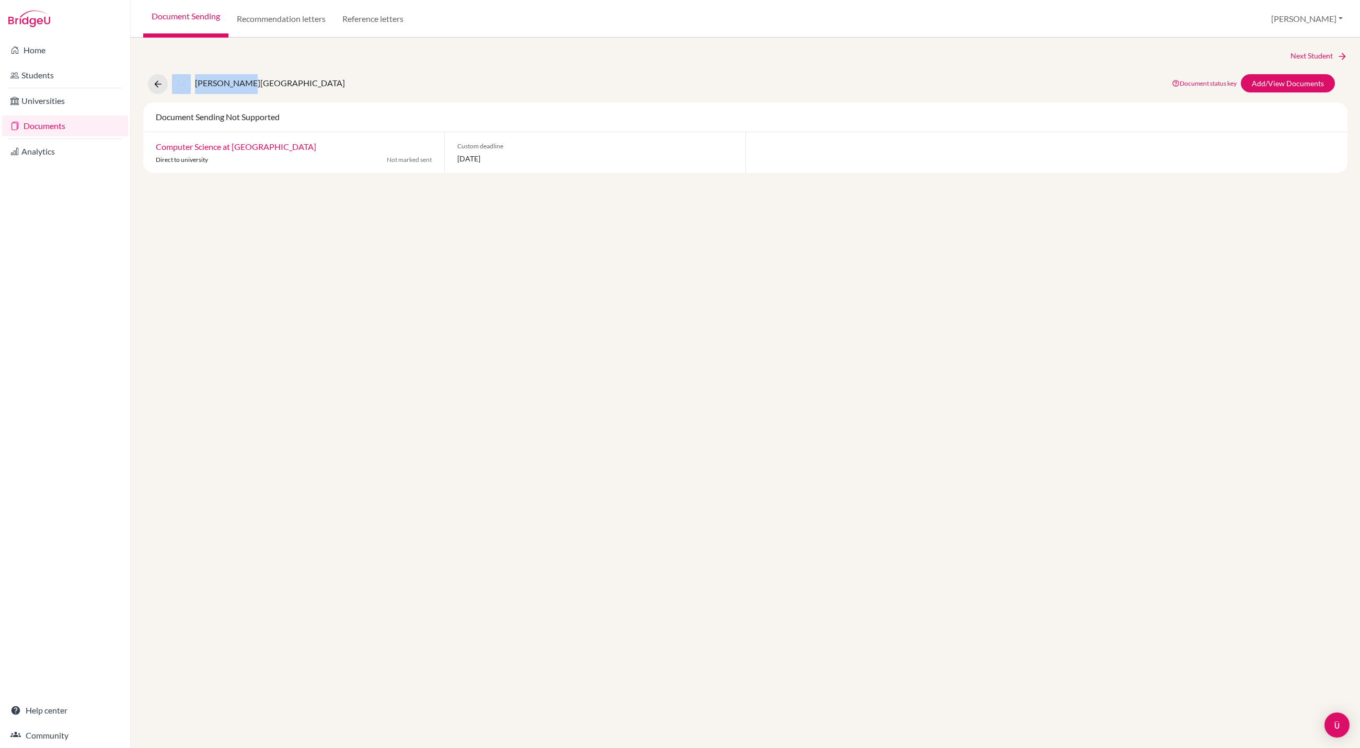
drag, startPoint x: 263, startPoint y: 88, endPoint x: 201, endPoint y: 89, distance: 62.7
click at [201, 89] on div "ZHU, Jinyang Document status key TR Requirement. Document not uploaded yet. TR …" at bounding box center [745, 84] width 1220 height 20
copy div "[PERSON_NAME][GEOGRAPHIC_DATA]"
